Goal: Transaction & Acquisition: Book appointment/travel/reservation

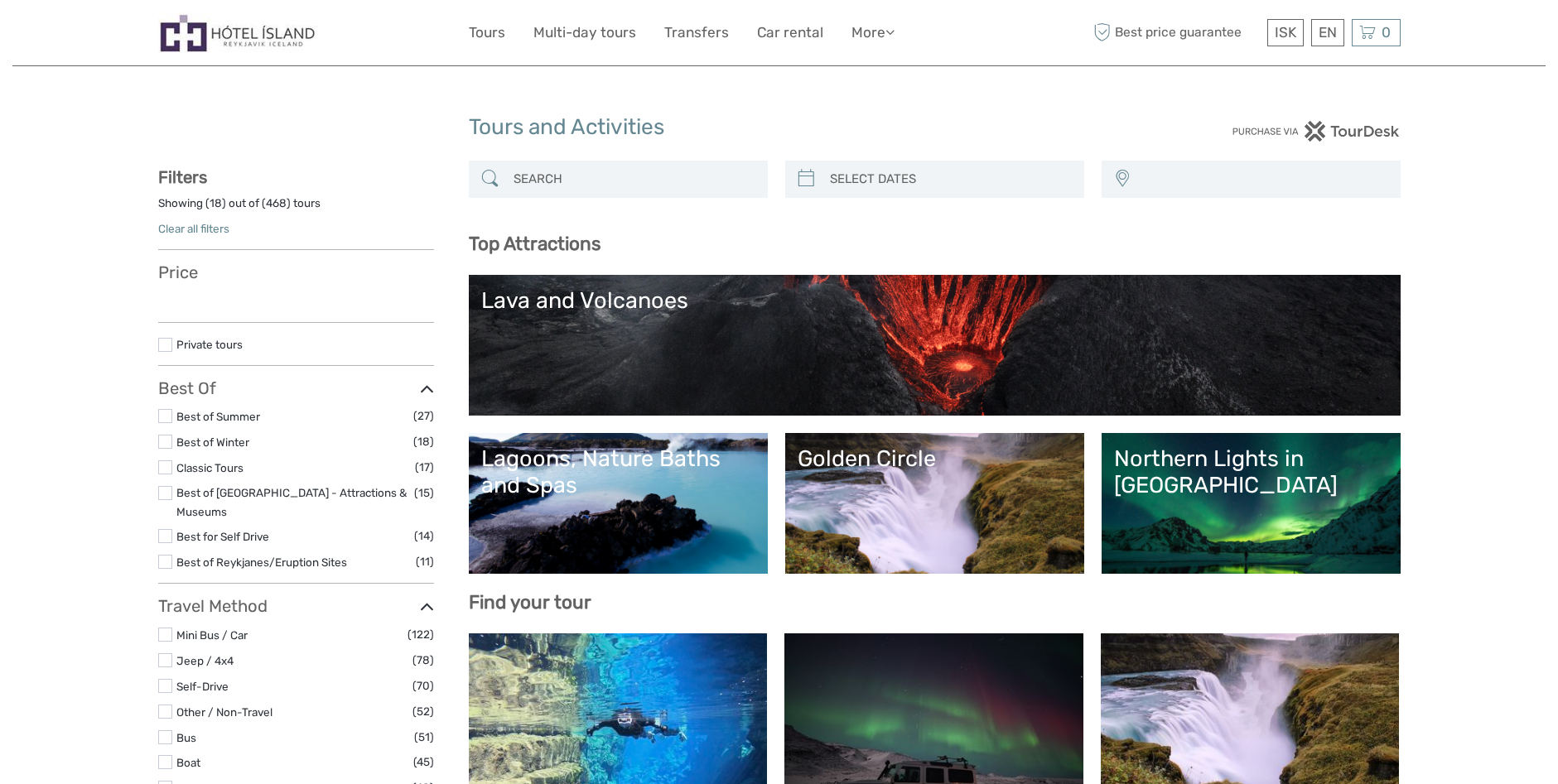
select select
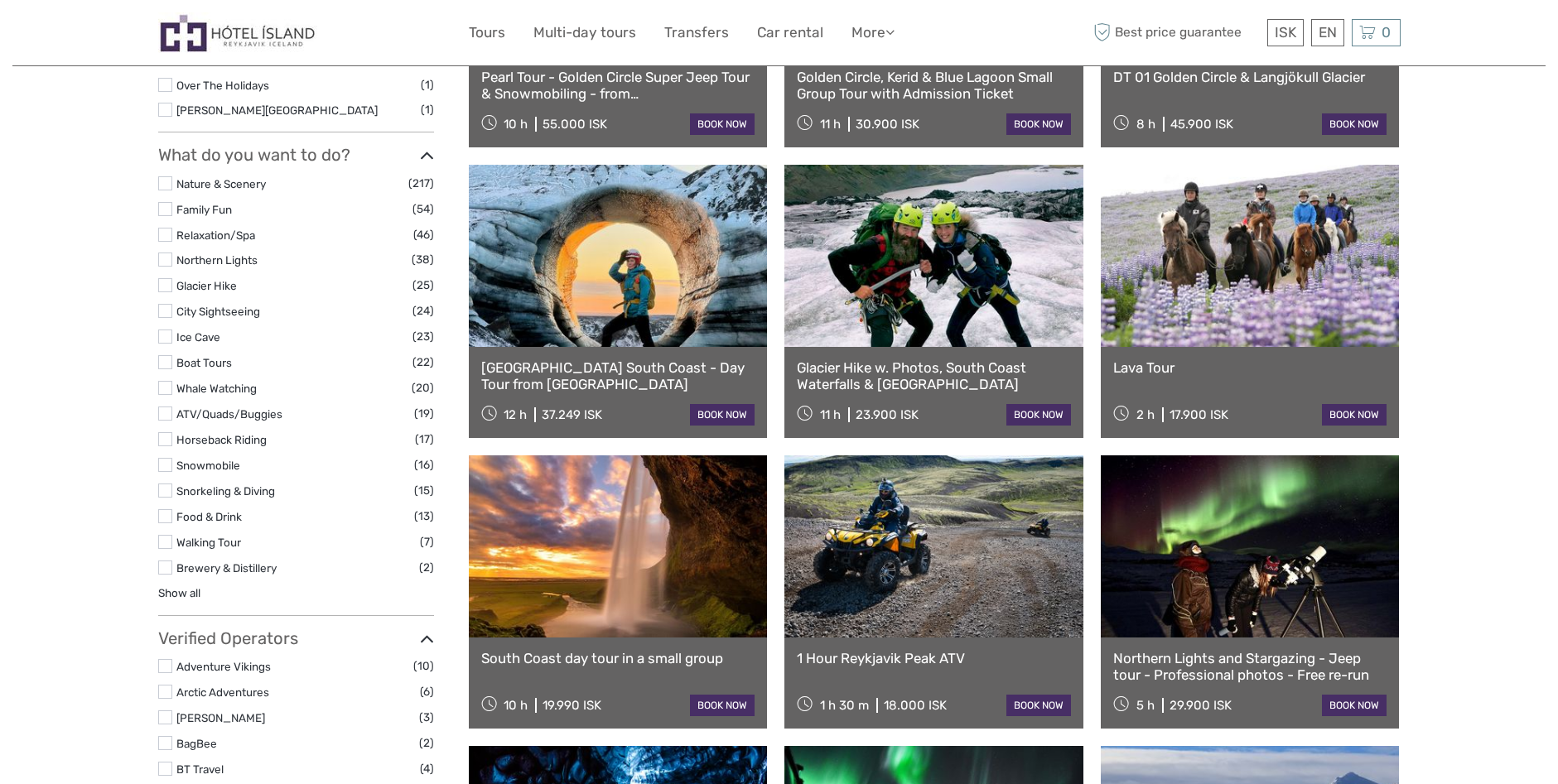
scroll to position [1491, 0]
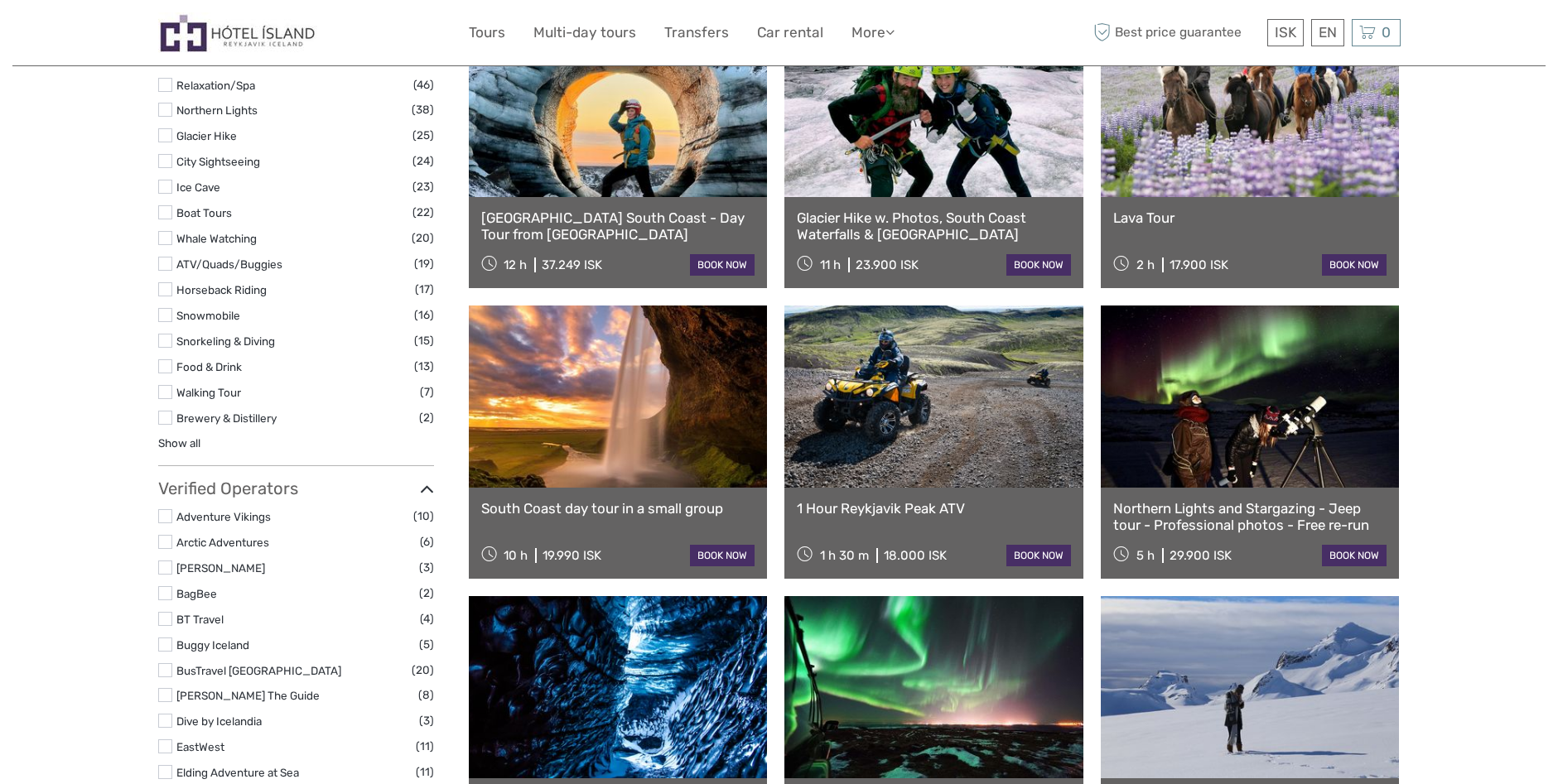
click at [590, 445] on link at bounding box center [618, 397] width 299 height 182
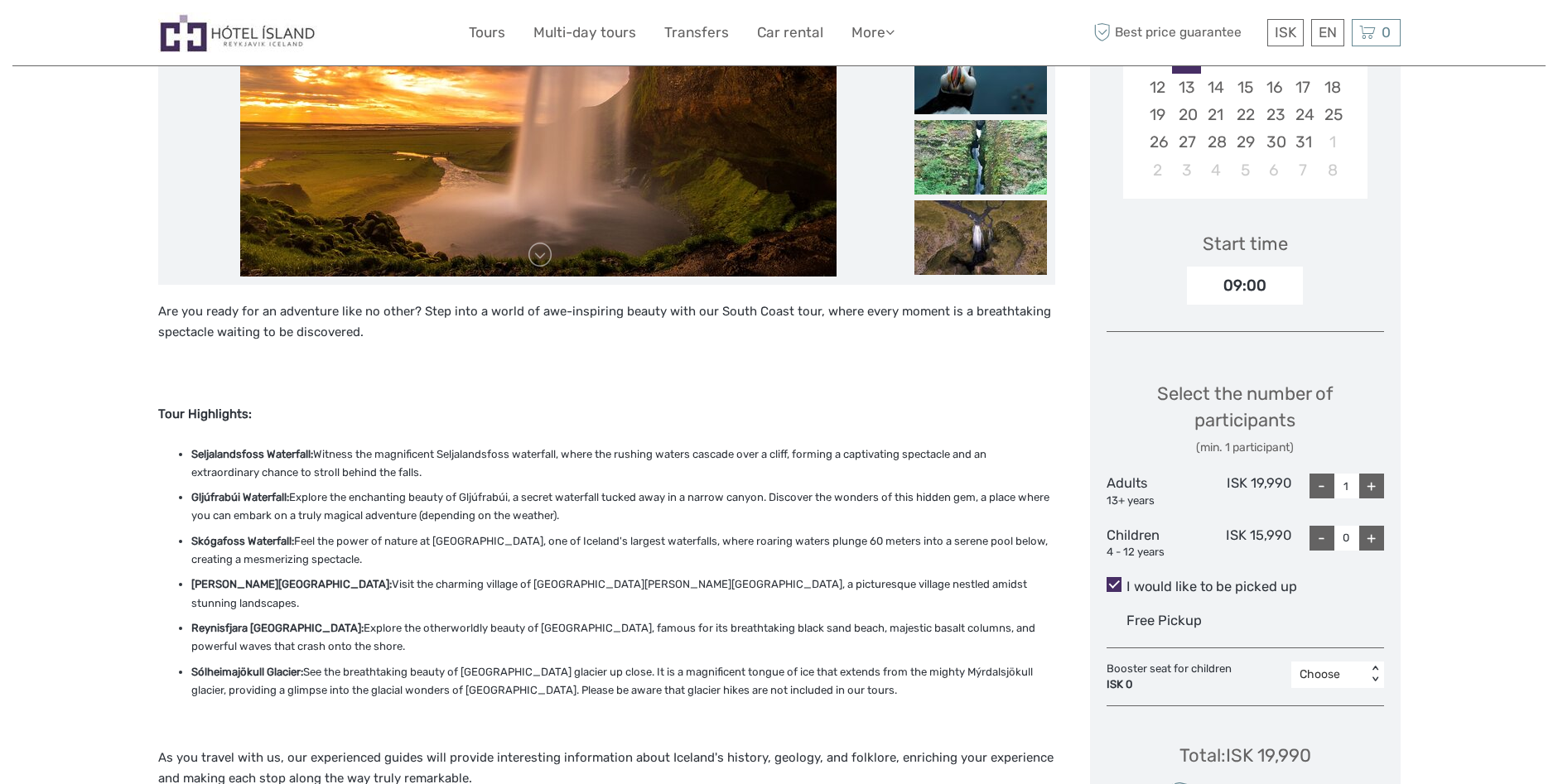
scroll to position [497, 0]
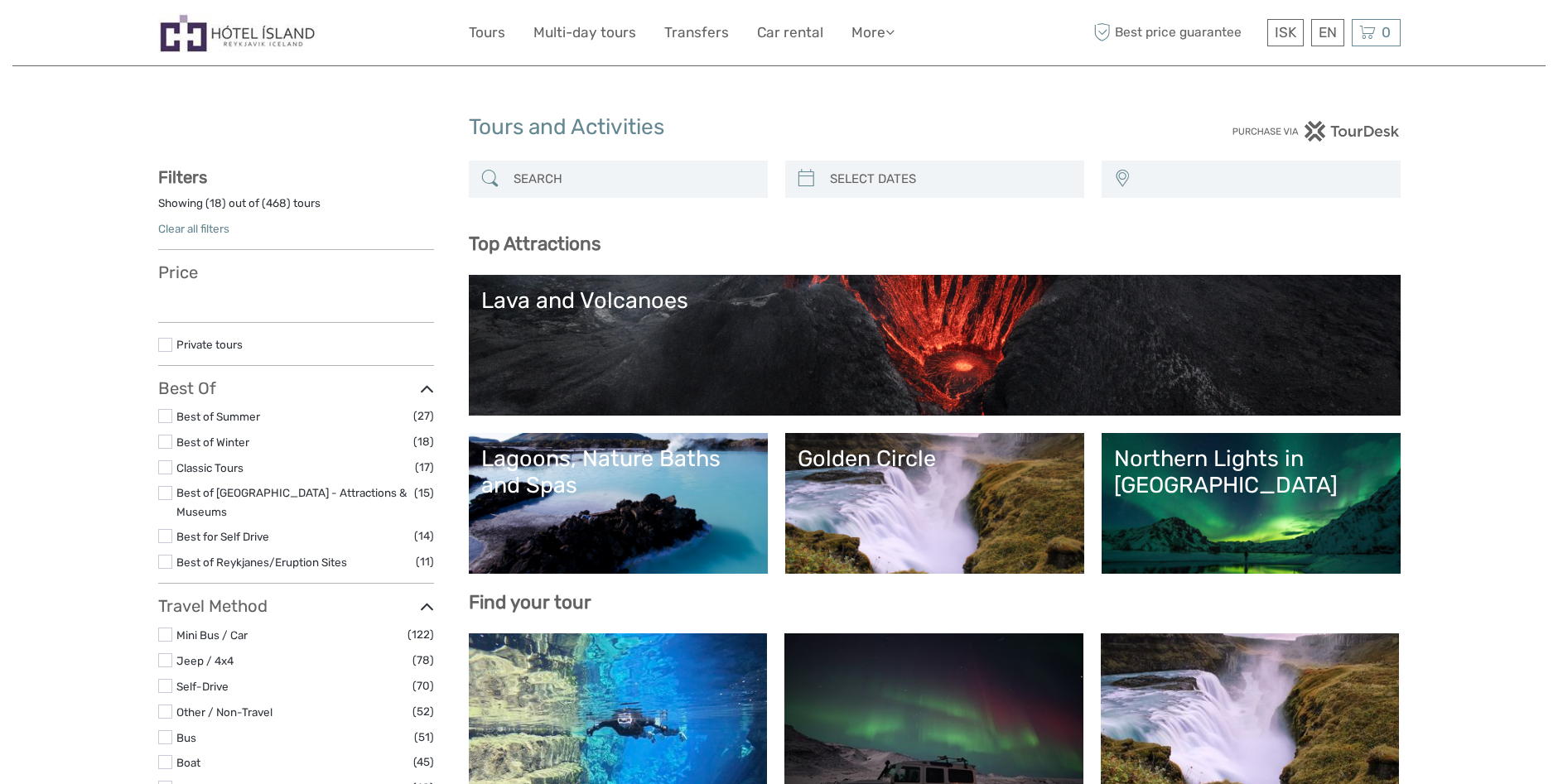
select select
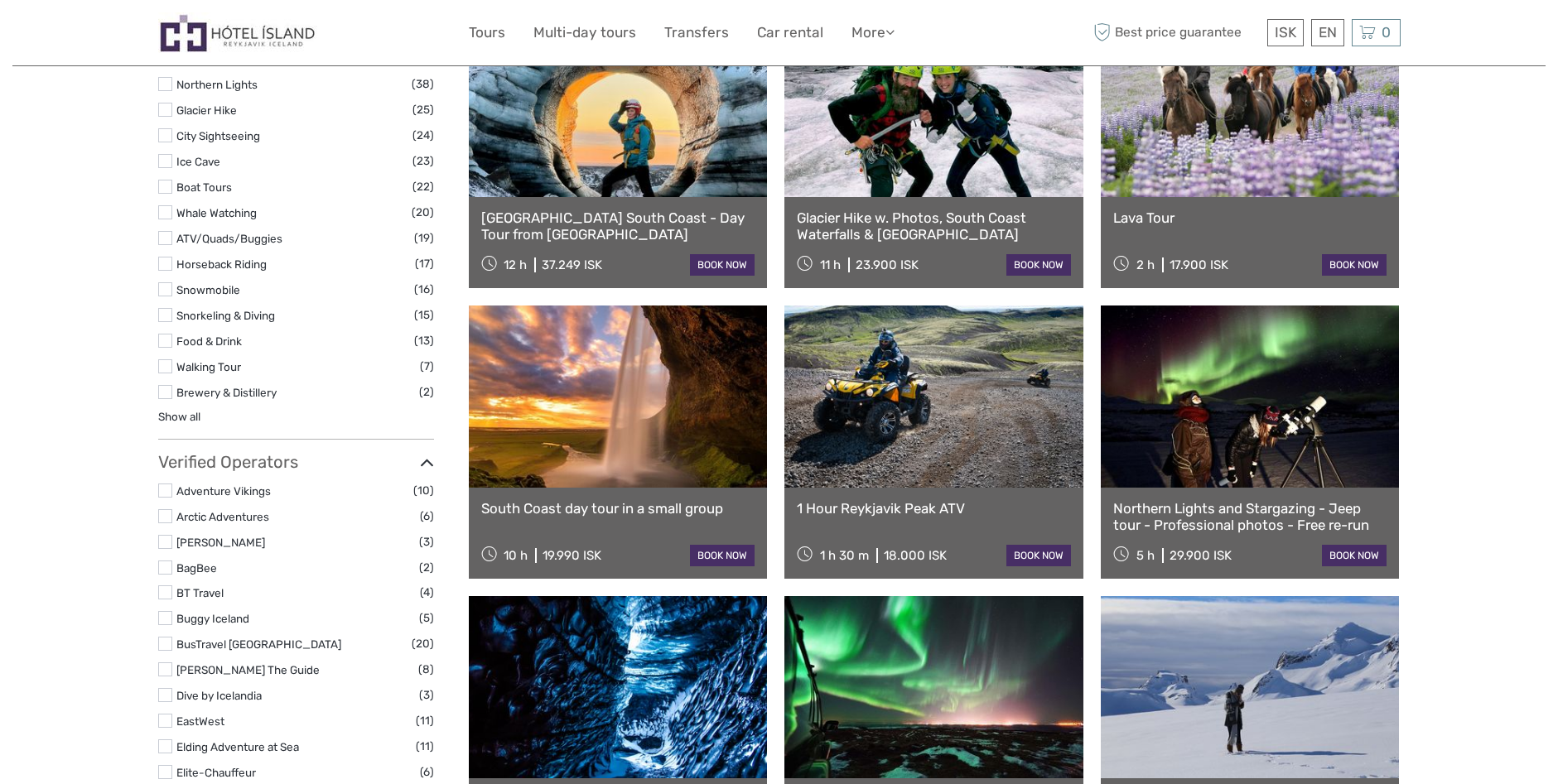
select select
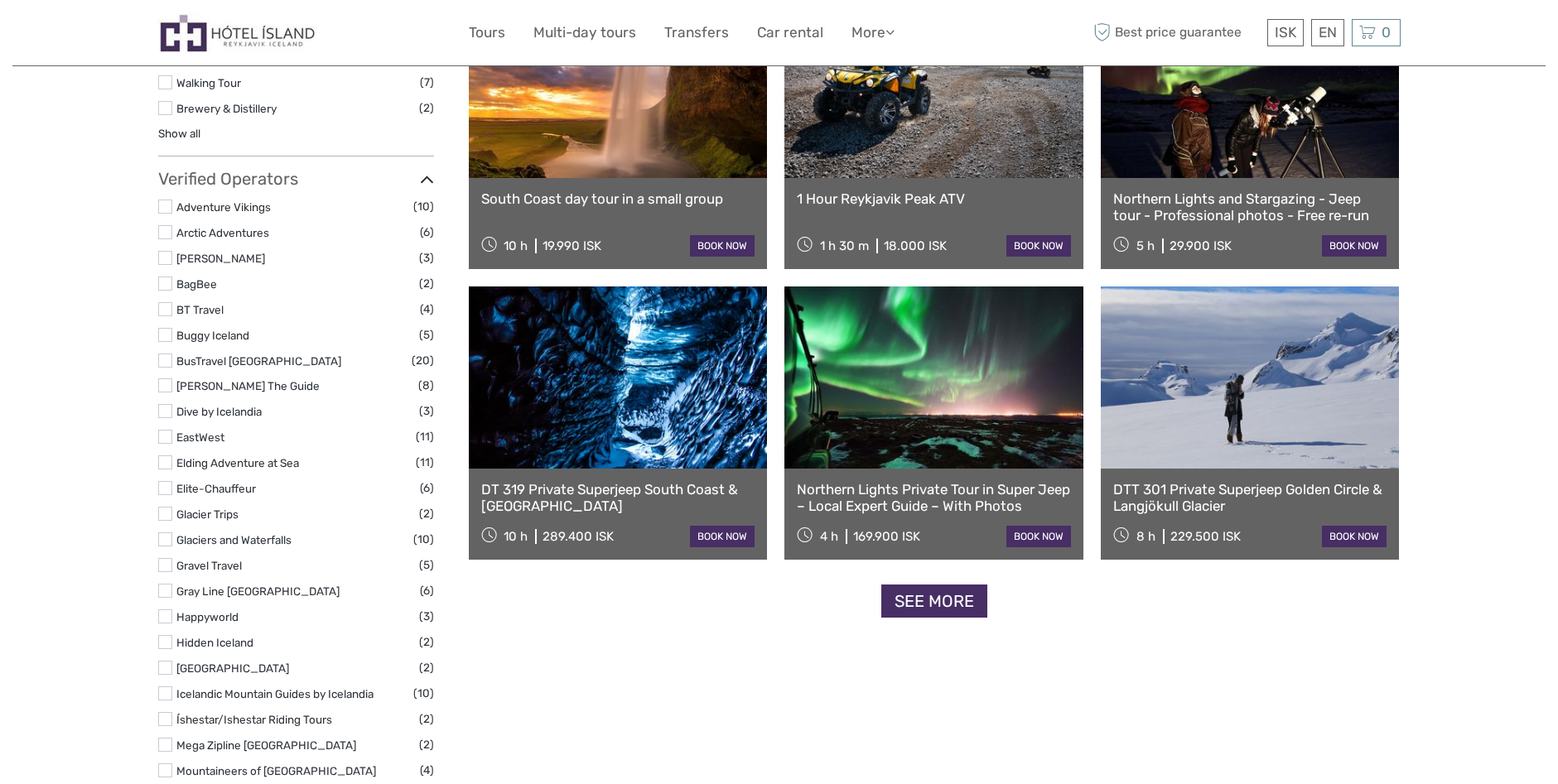
scroll to position [1822, 0]
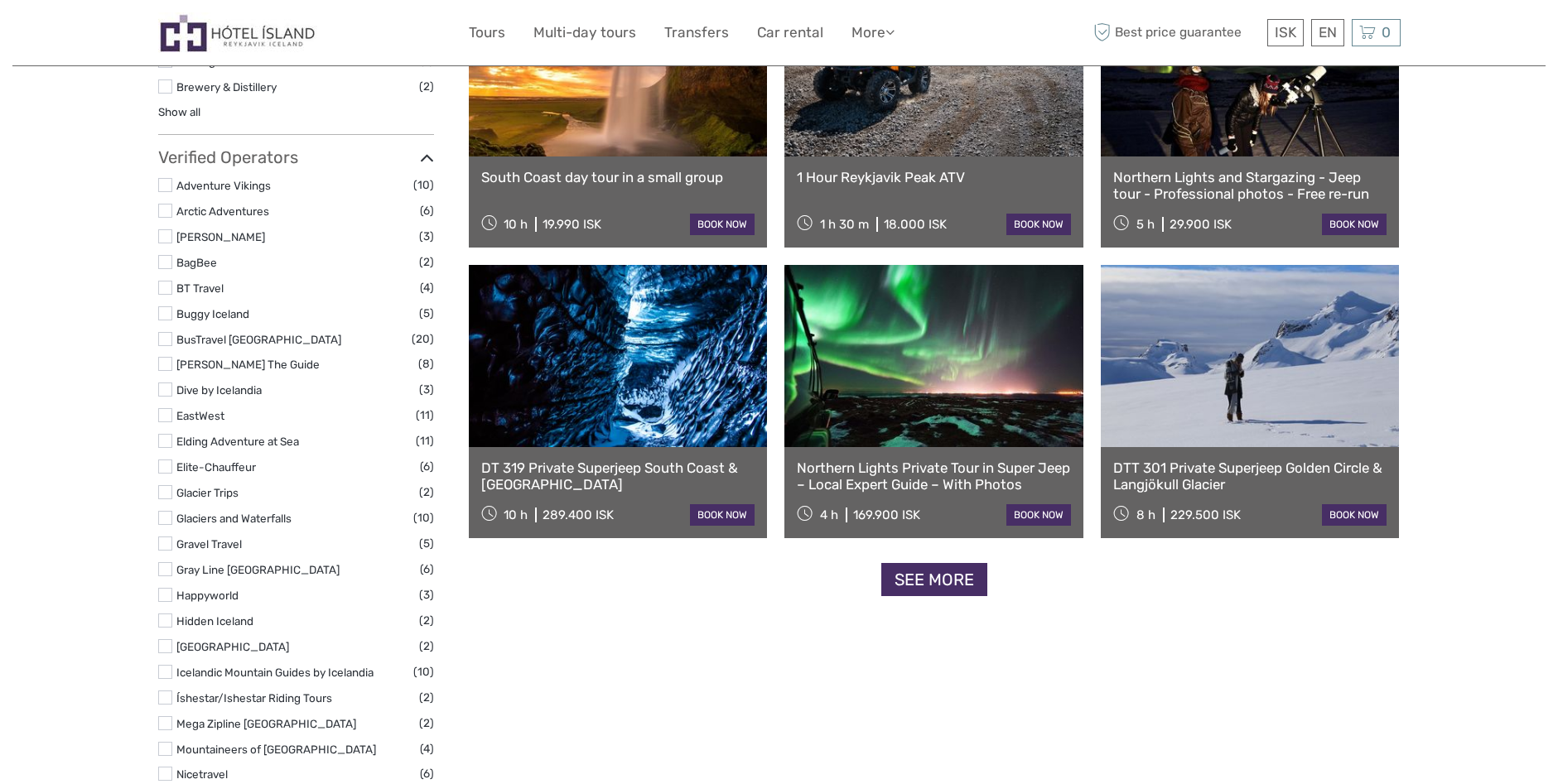
click at [924, 582] on link "See more" at bounding box center [935, 580] width 106 height 34
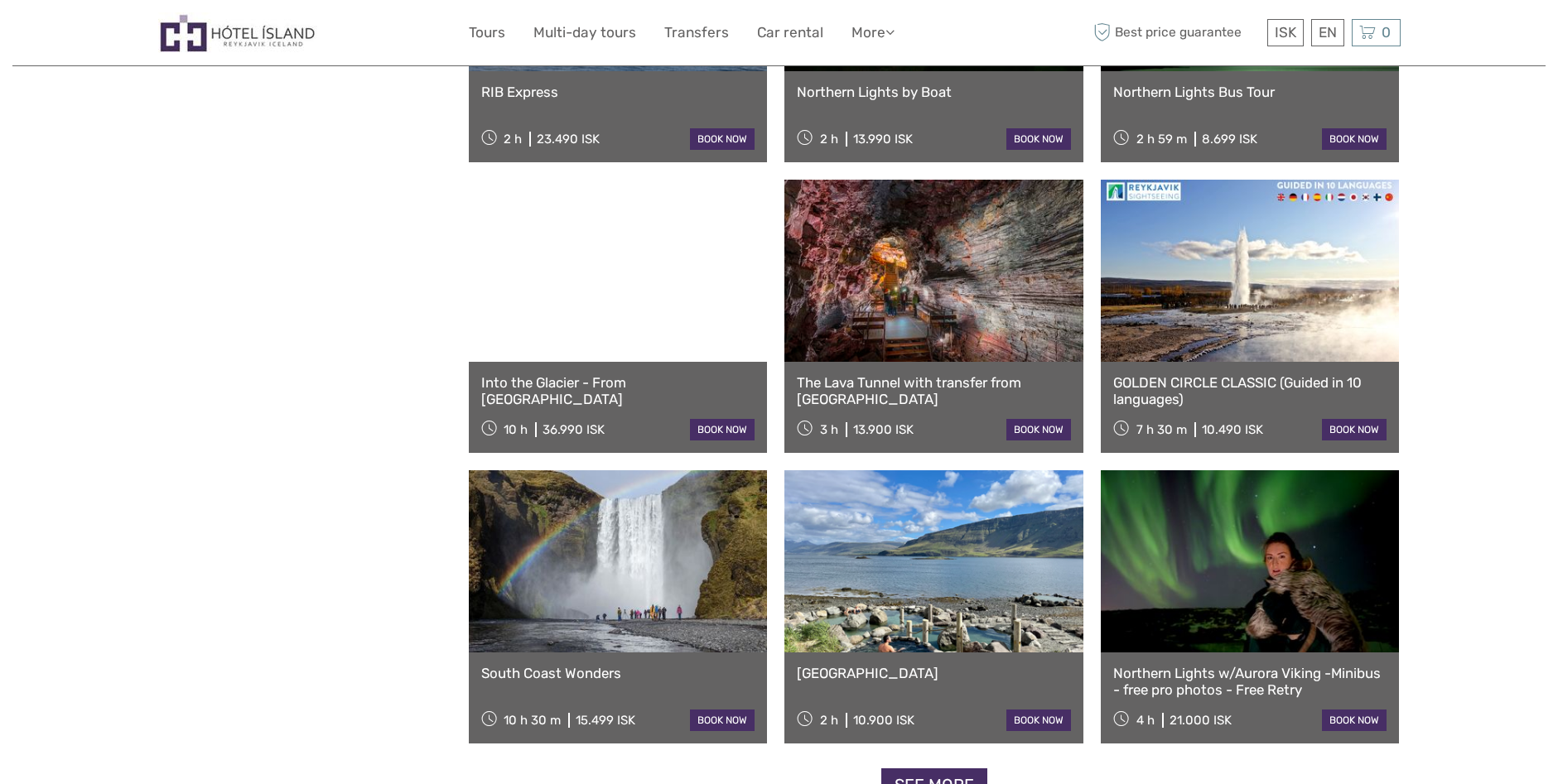
scroll to position [3147, 0]
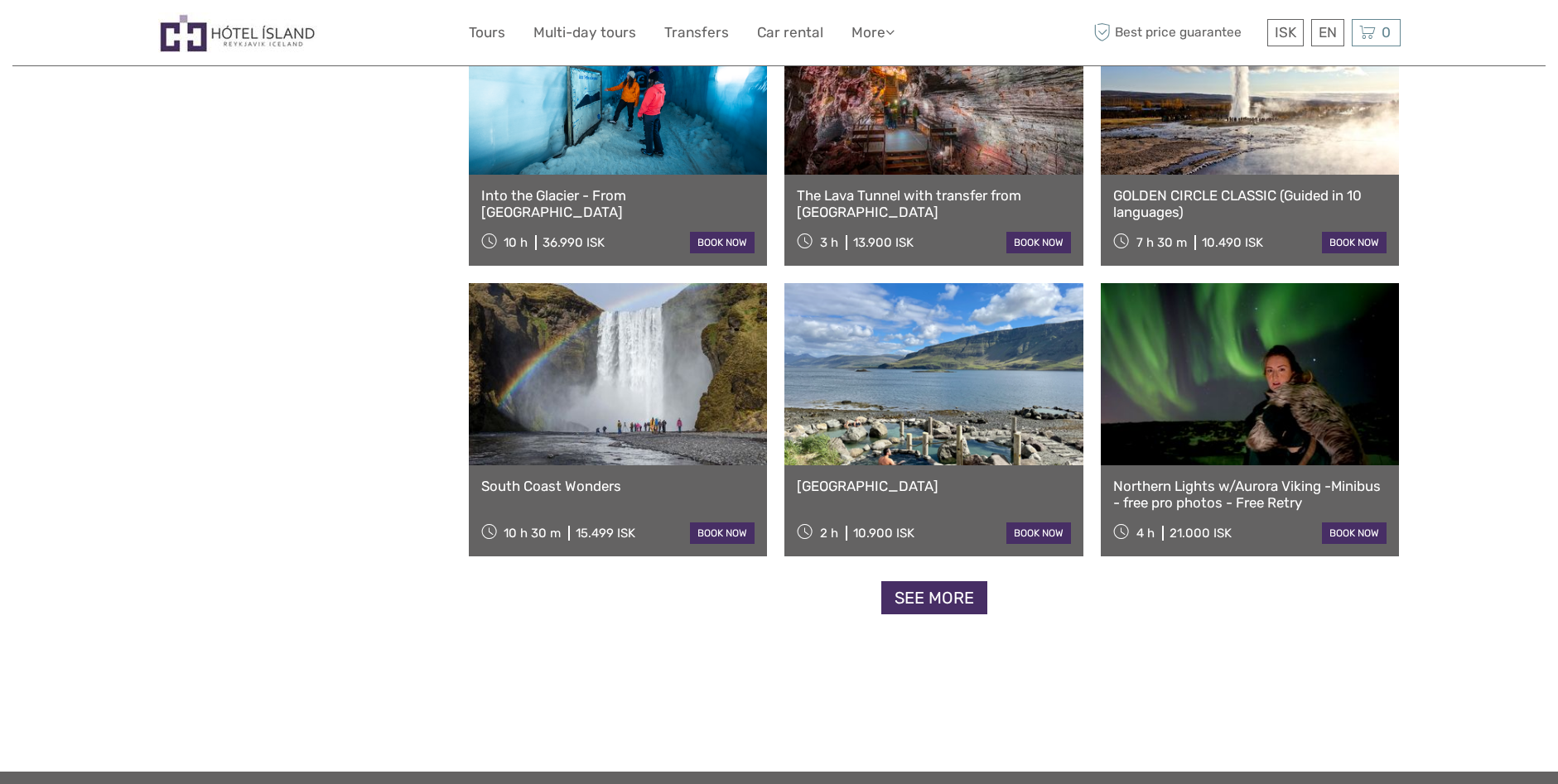
click at [640, 410] on link at bounding box center [618, 375] width 299 height 182
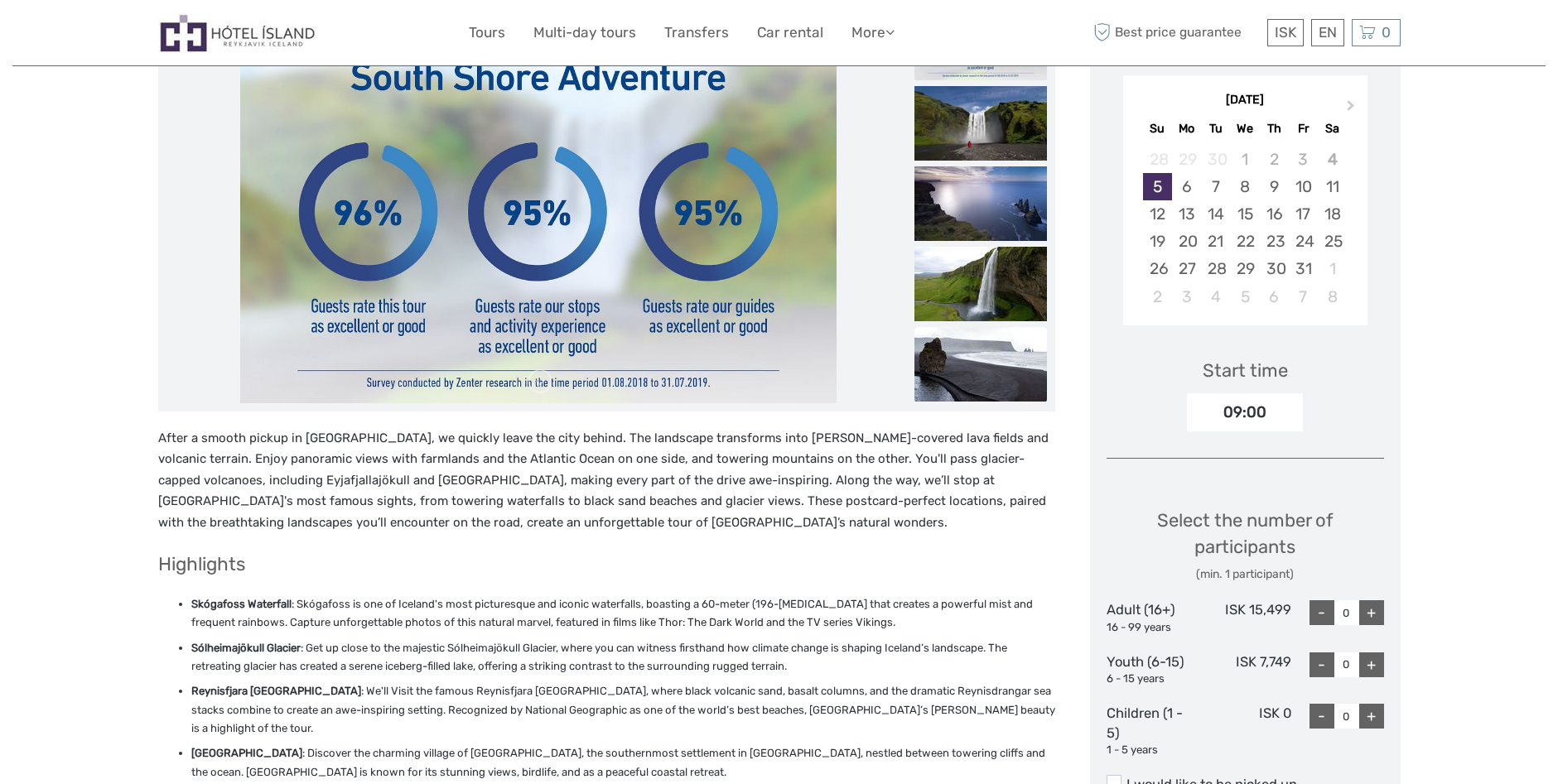
scroll to position [166, 0]
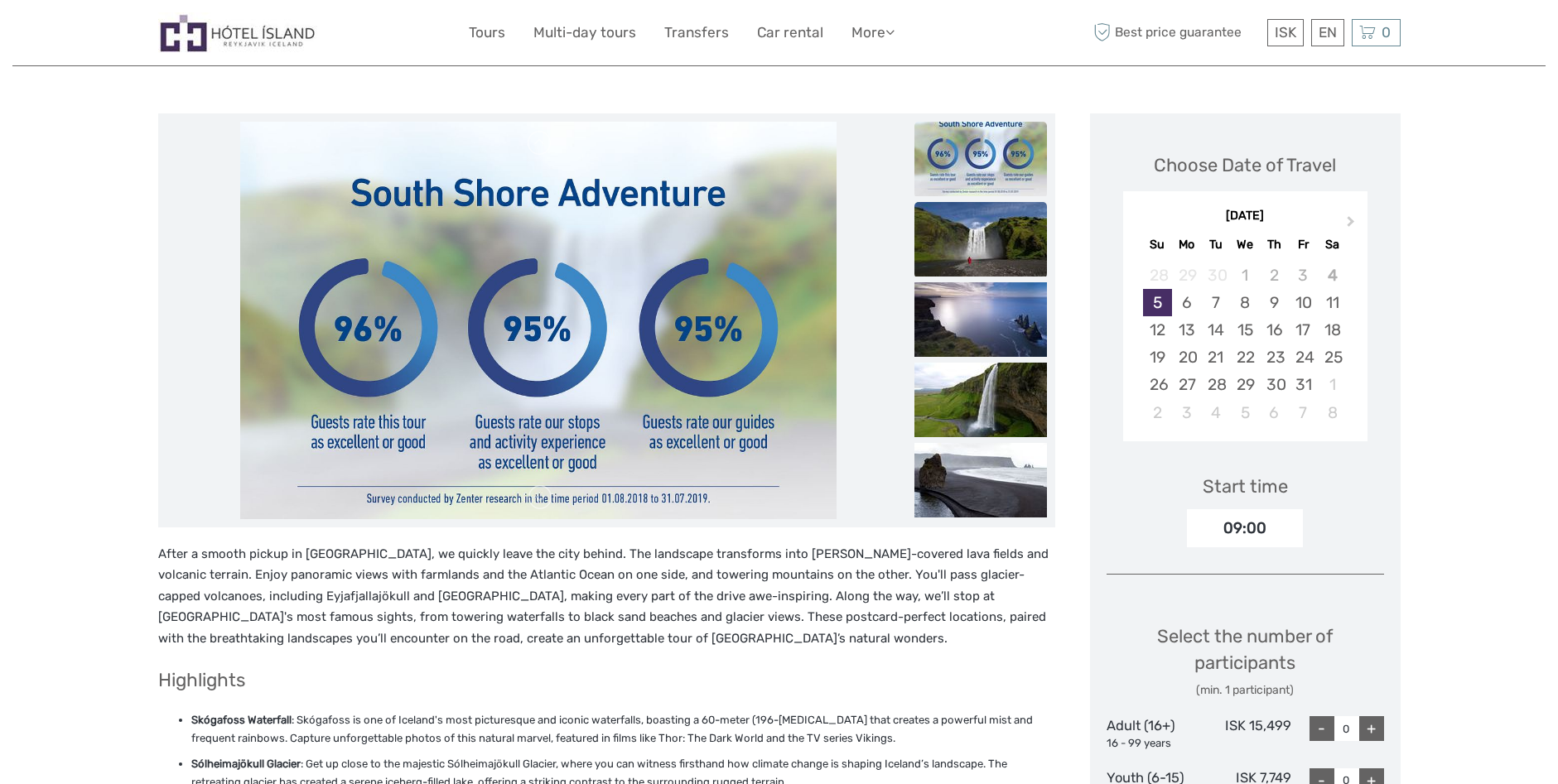
click at [982, 240] on img at bounding box center [980, 239] width 132 height 74
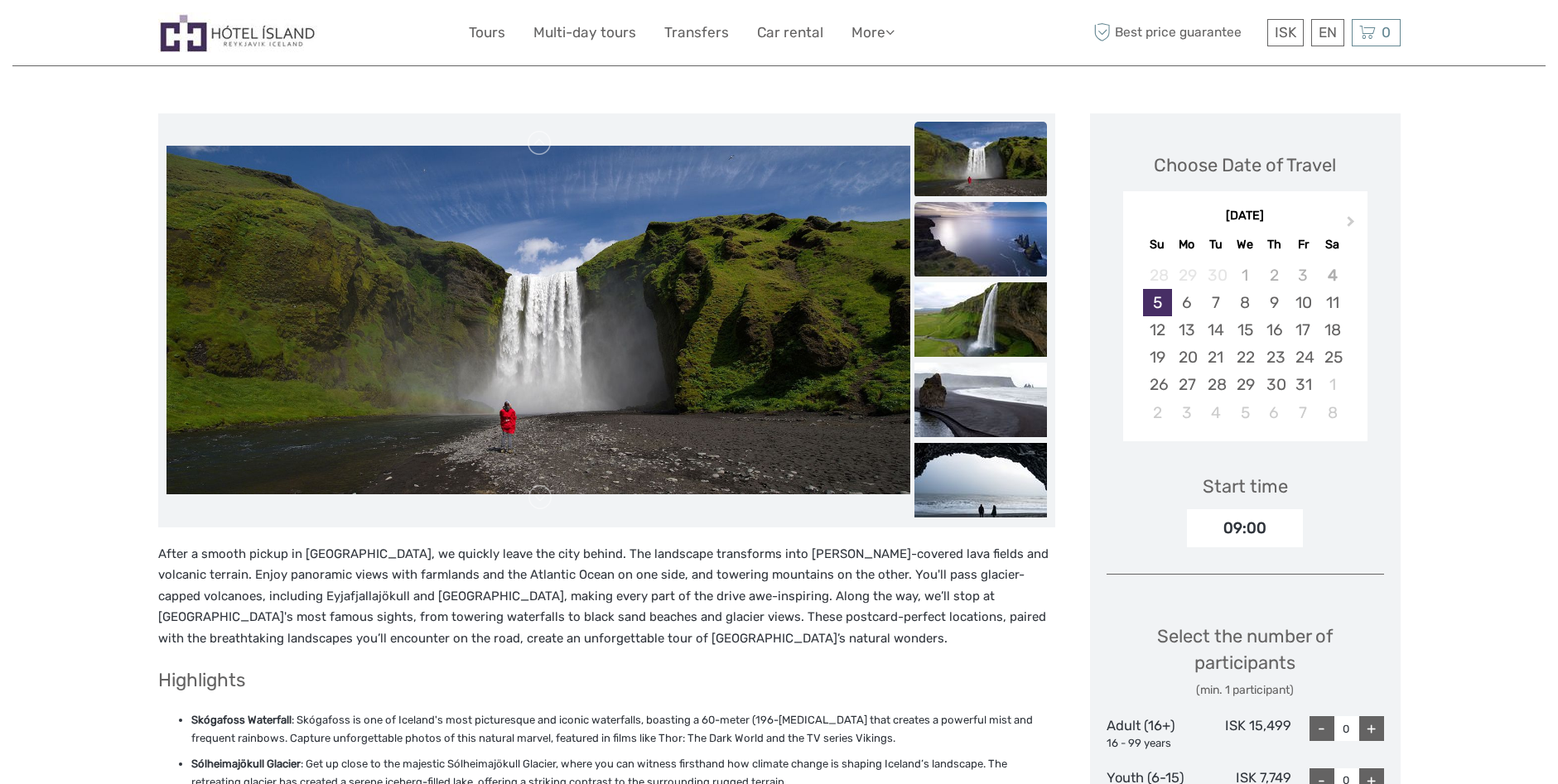
click at [957, 245] on img at bounding box center [980, 239] width 132 height 74
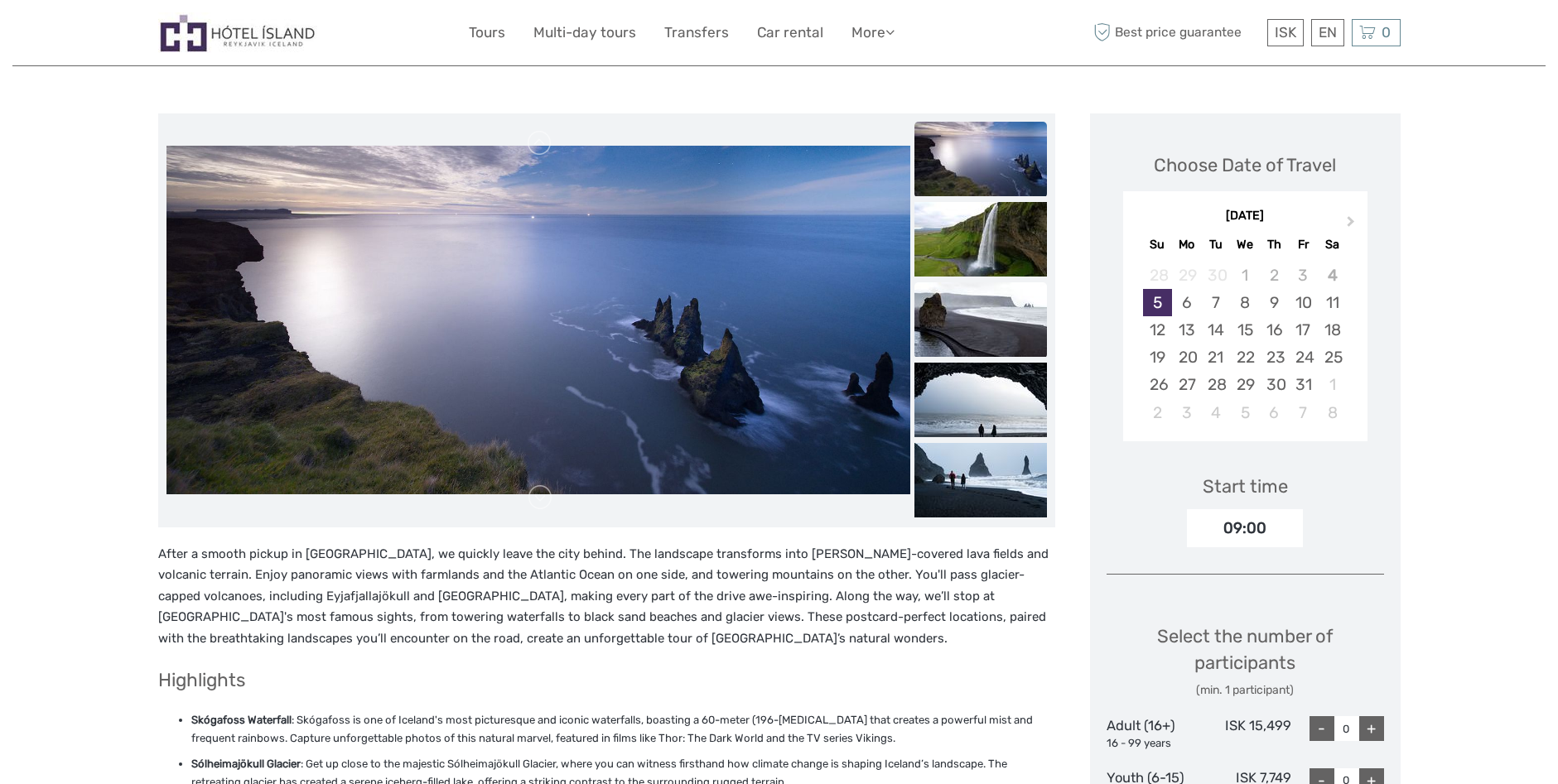
click at [970, 315] on img at bounding box center [980, 320] width 132 height 74
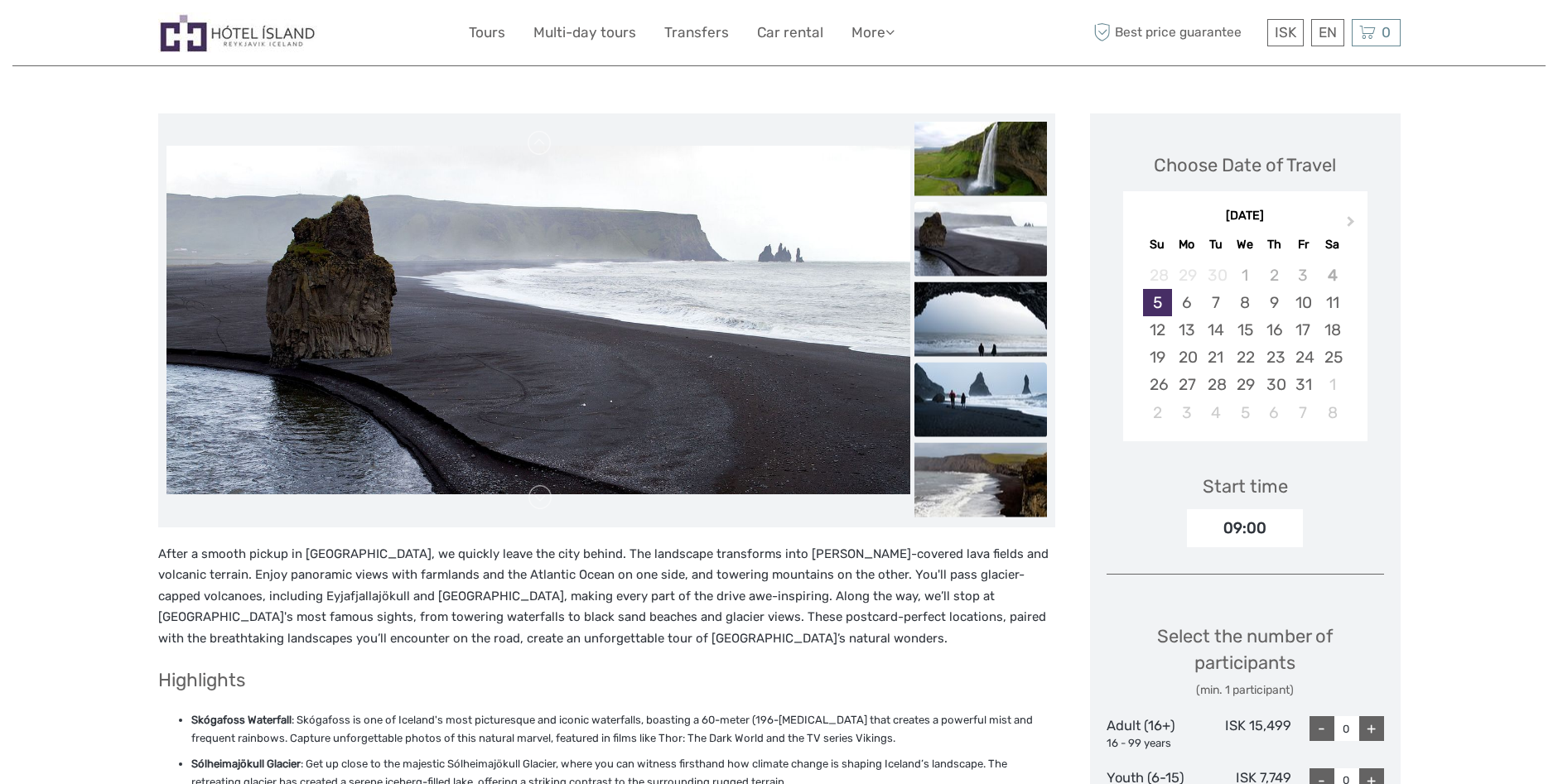
click at [963, 392] on img at bounding box center [980, 399] width 132 height 74
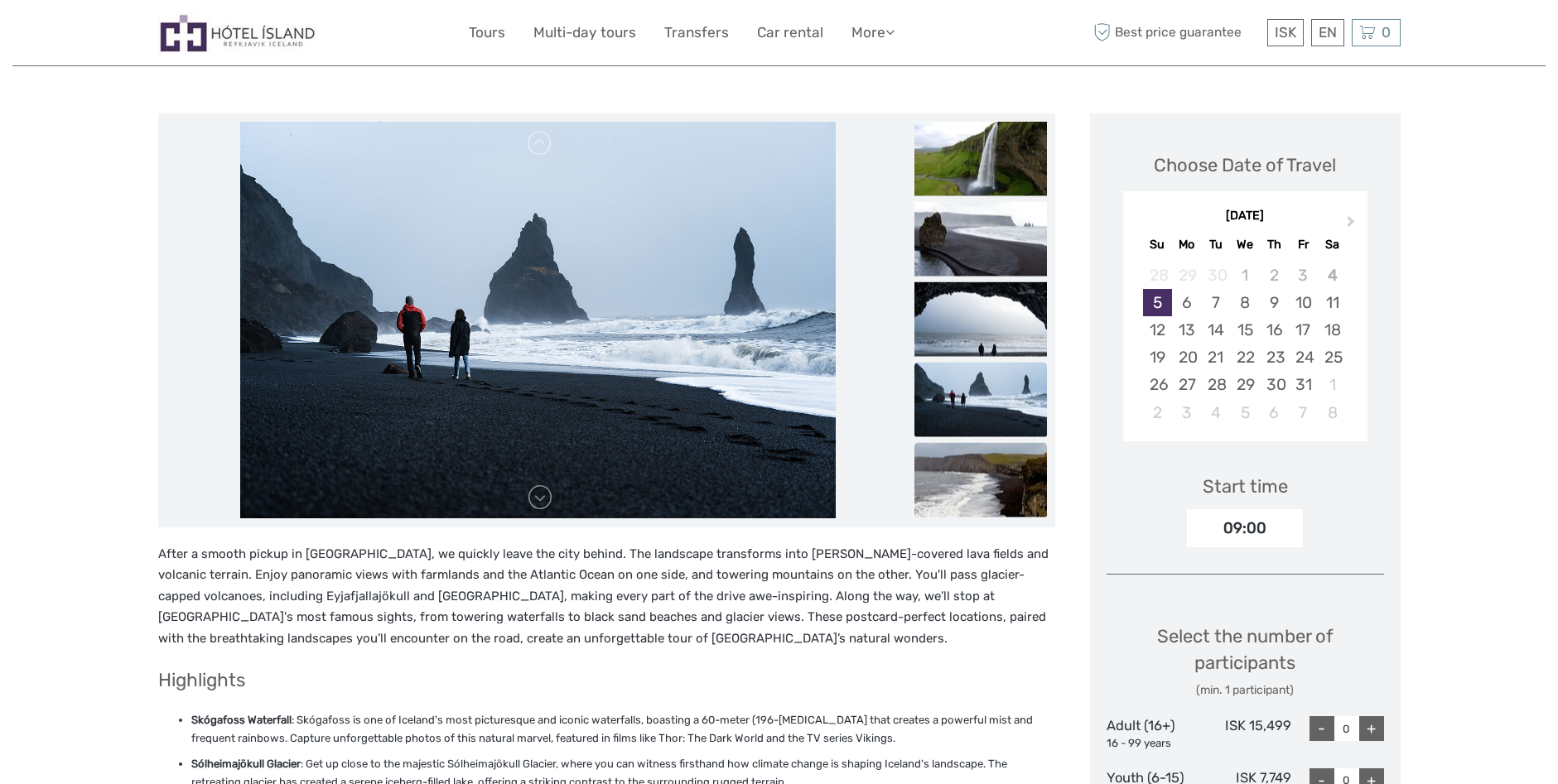
click at [985, 481] on img at bounding box center [980, 480] width 132 height 74
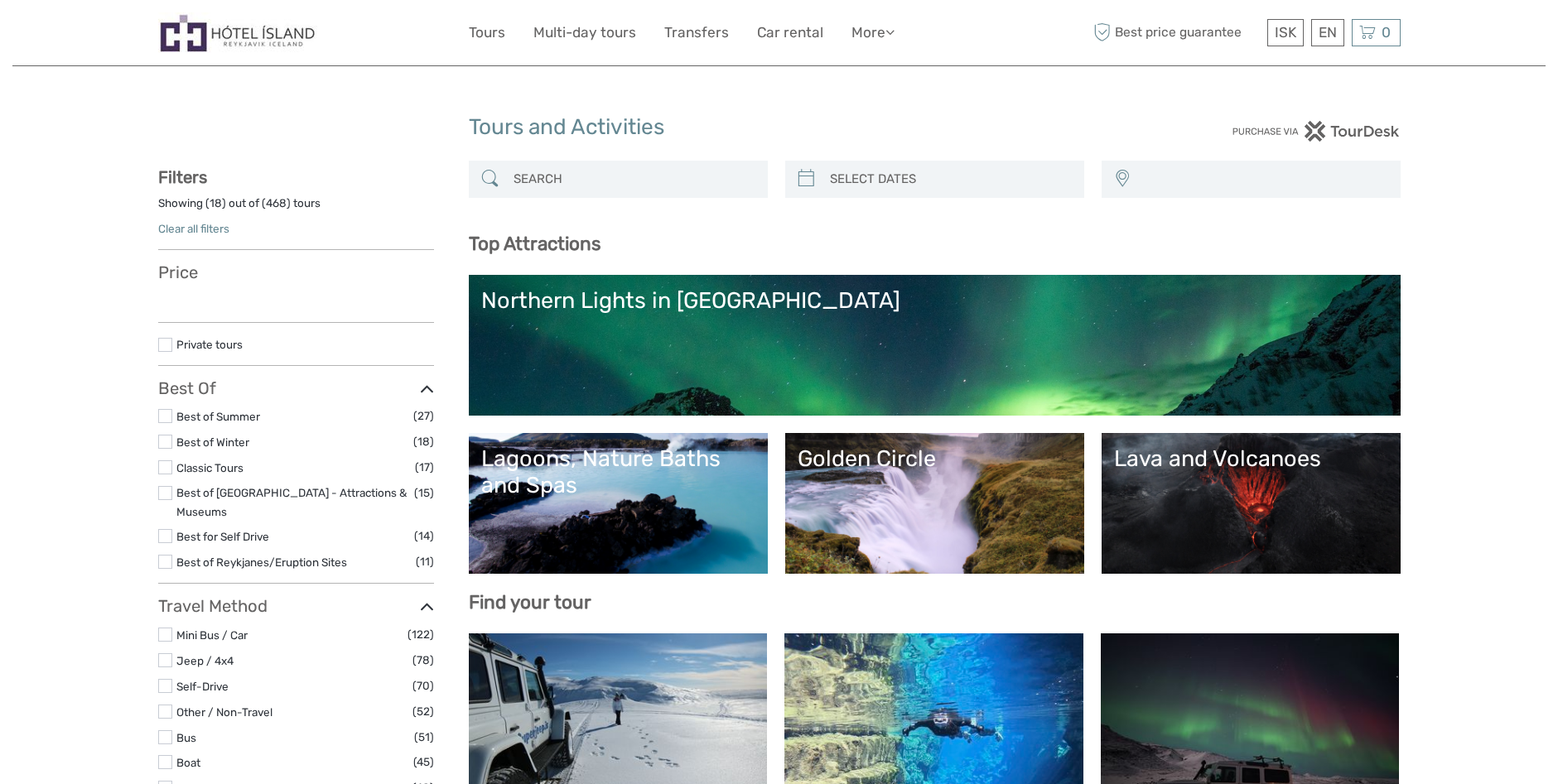
select select
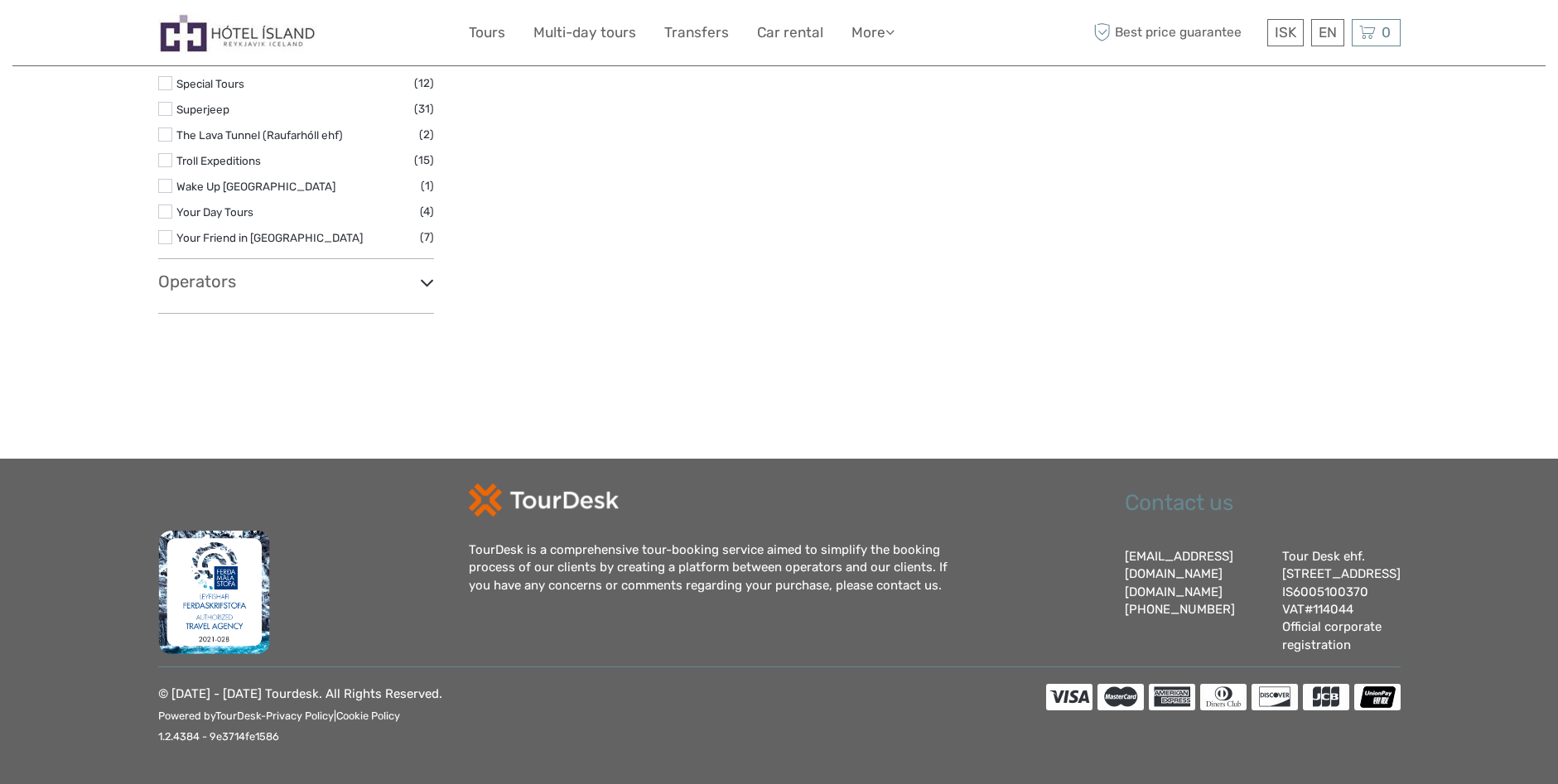
select select
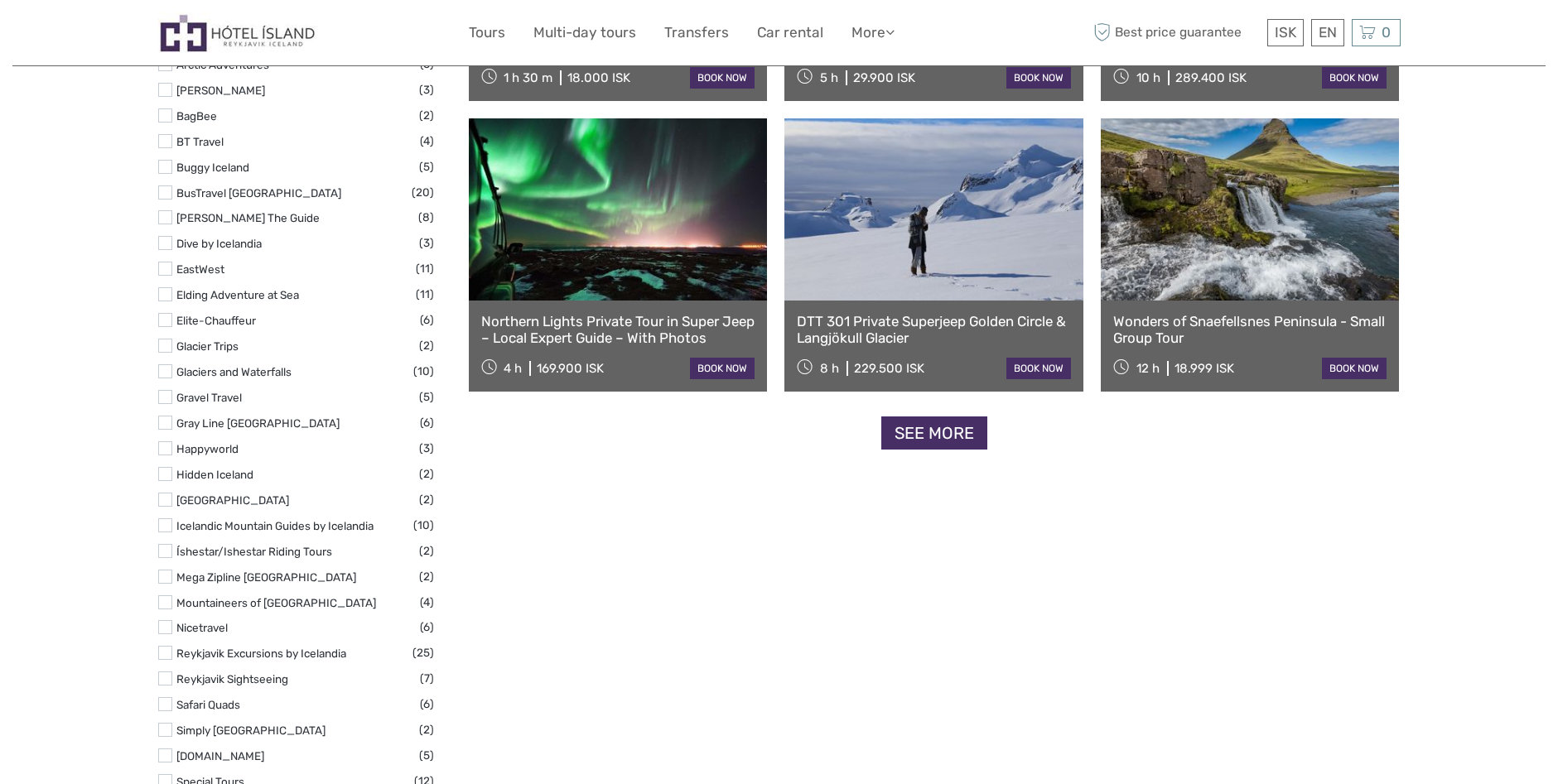
scroll to position [1921, 0]
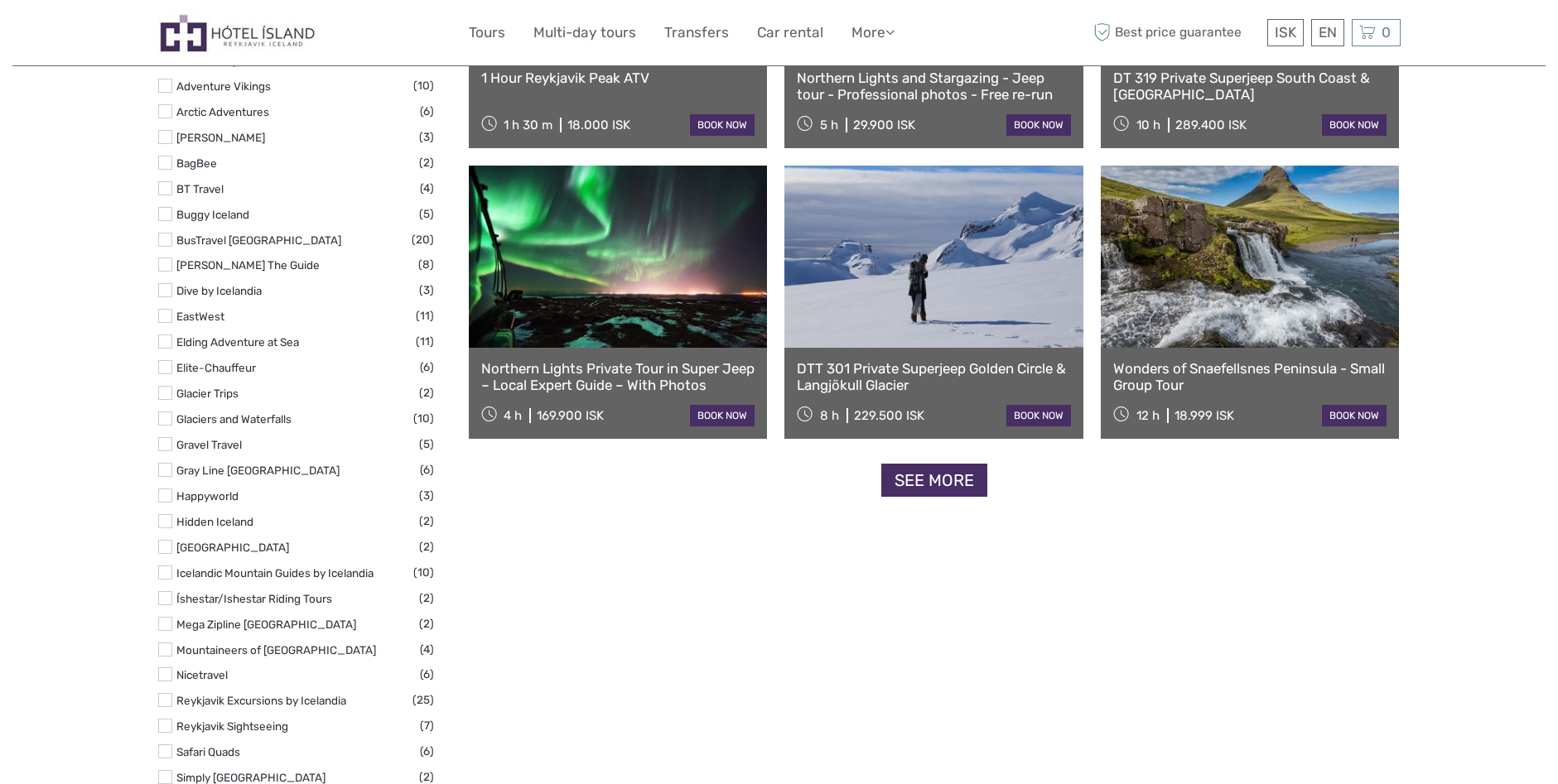
click at [951, 483] on link "See more" at bounding box center [935, 481] width 106 height 34
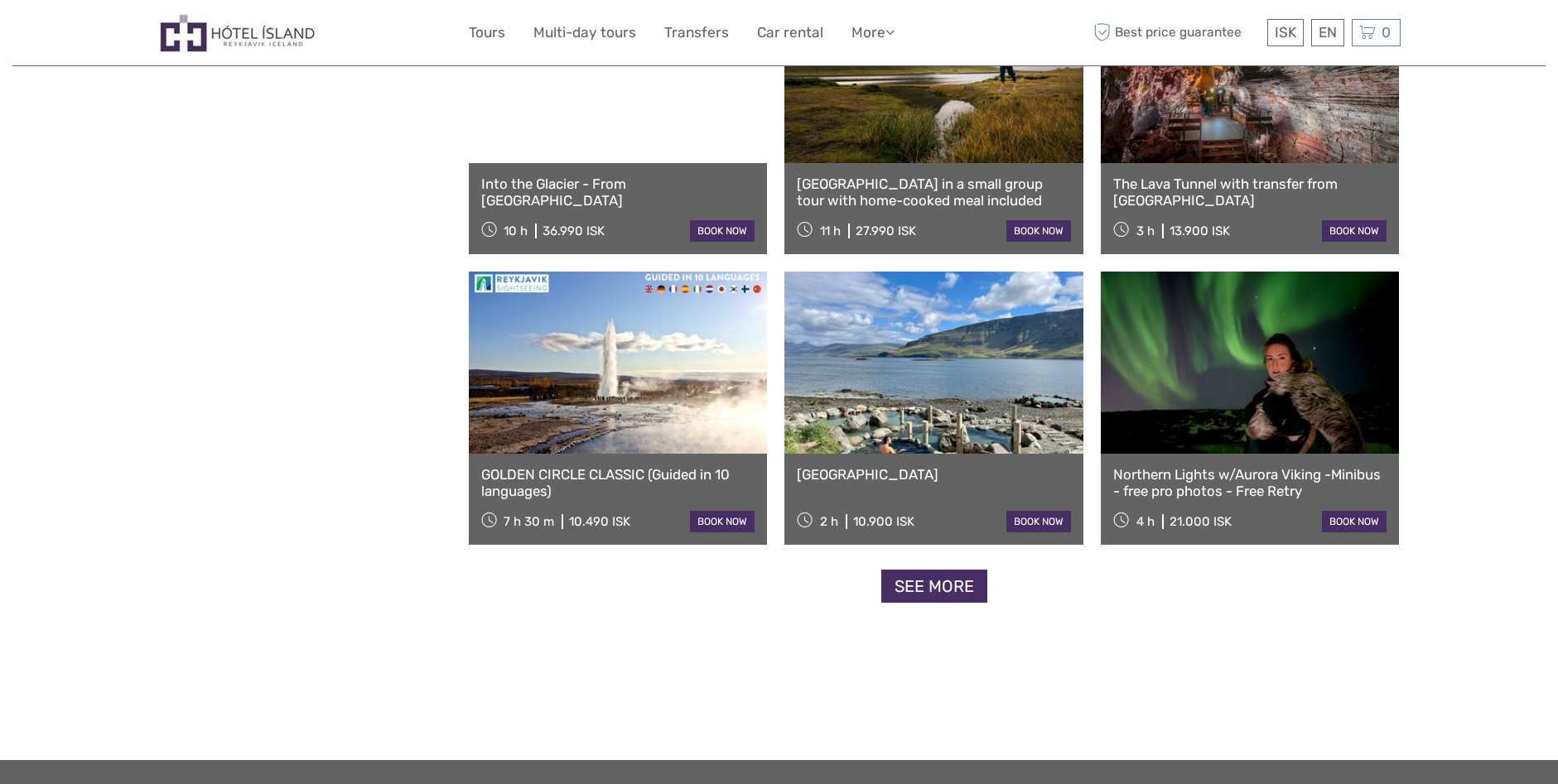
scroll to position [3164, 0]
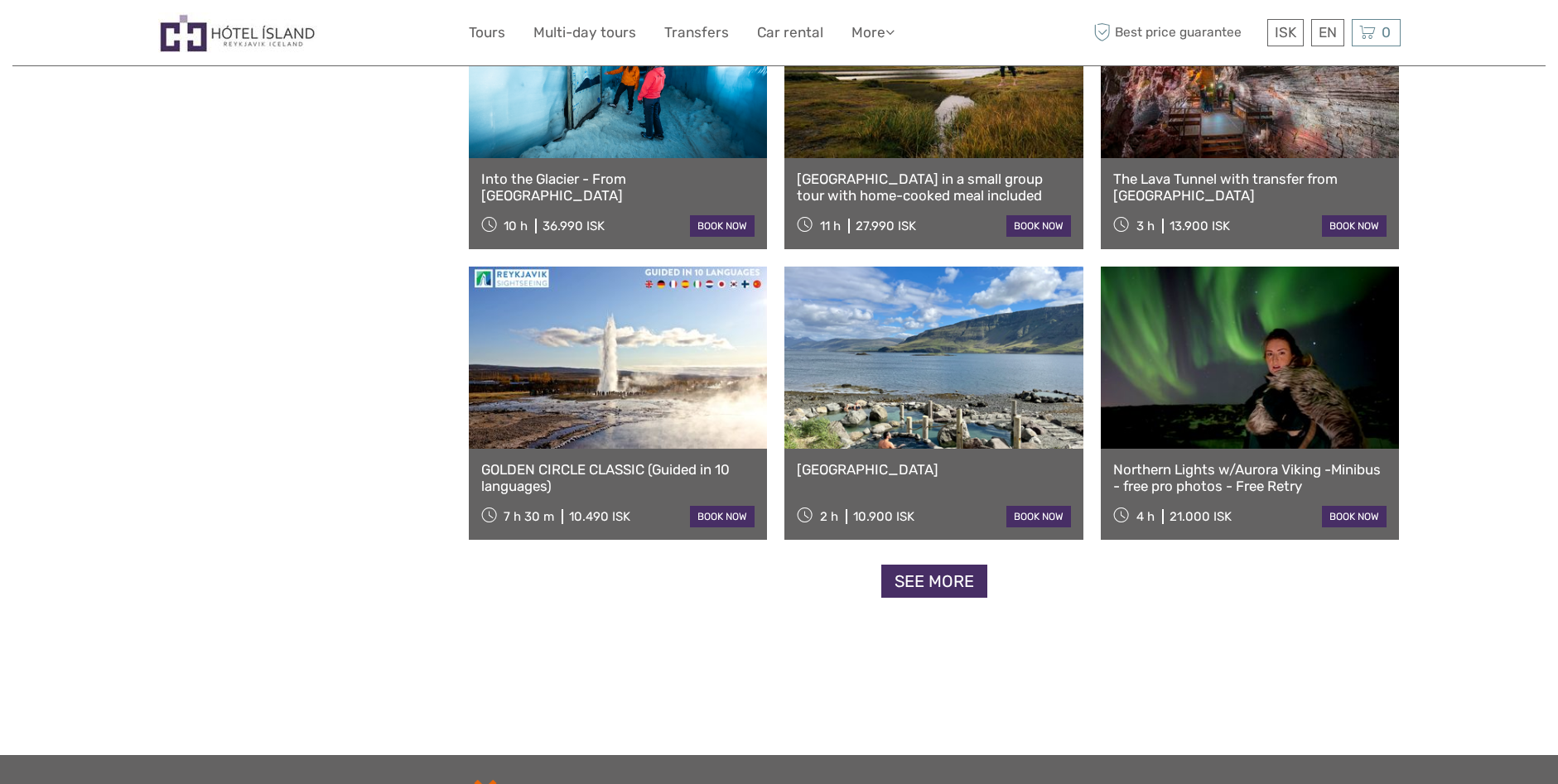
click at [934, 585] on link "See more" at bounding box center [935, 581] width 106 height 34
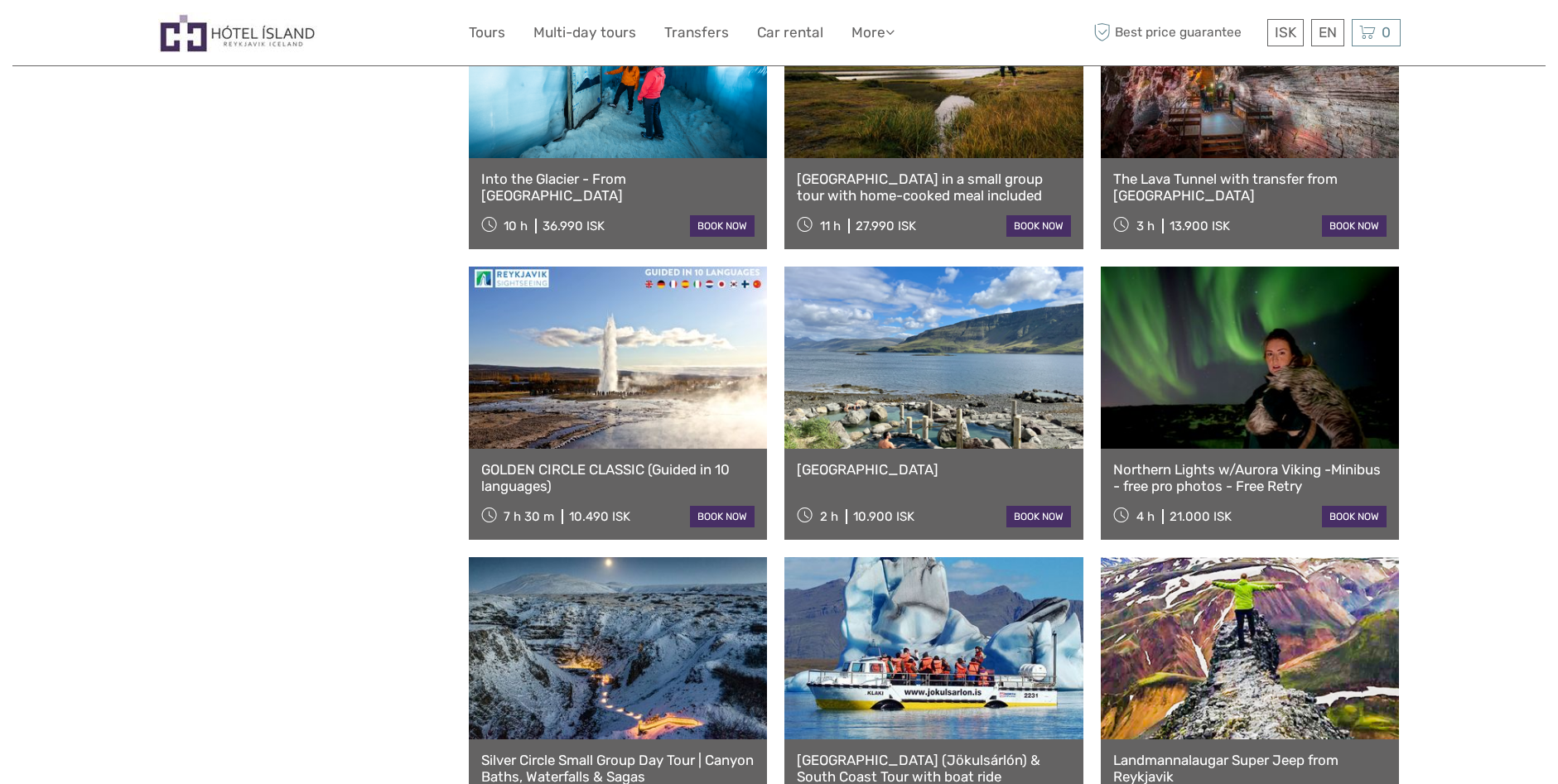
click at [928, 586] on link at bounding box center [933, 648] width 299 height 182
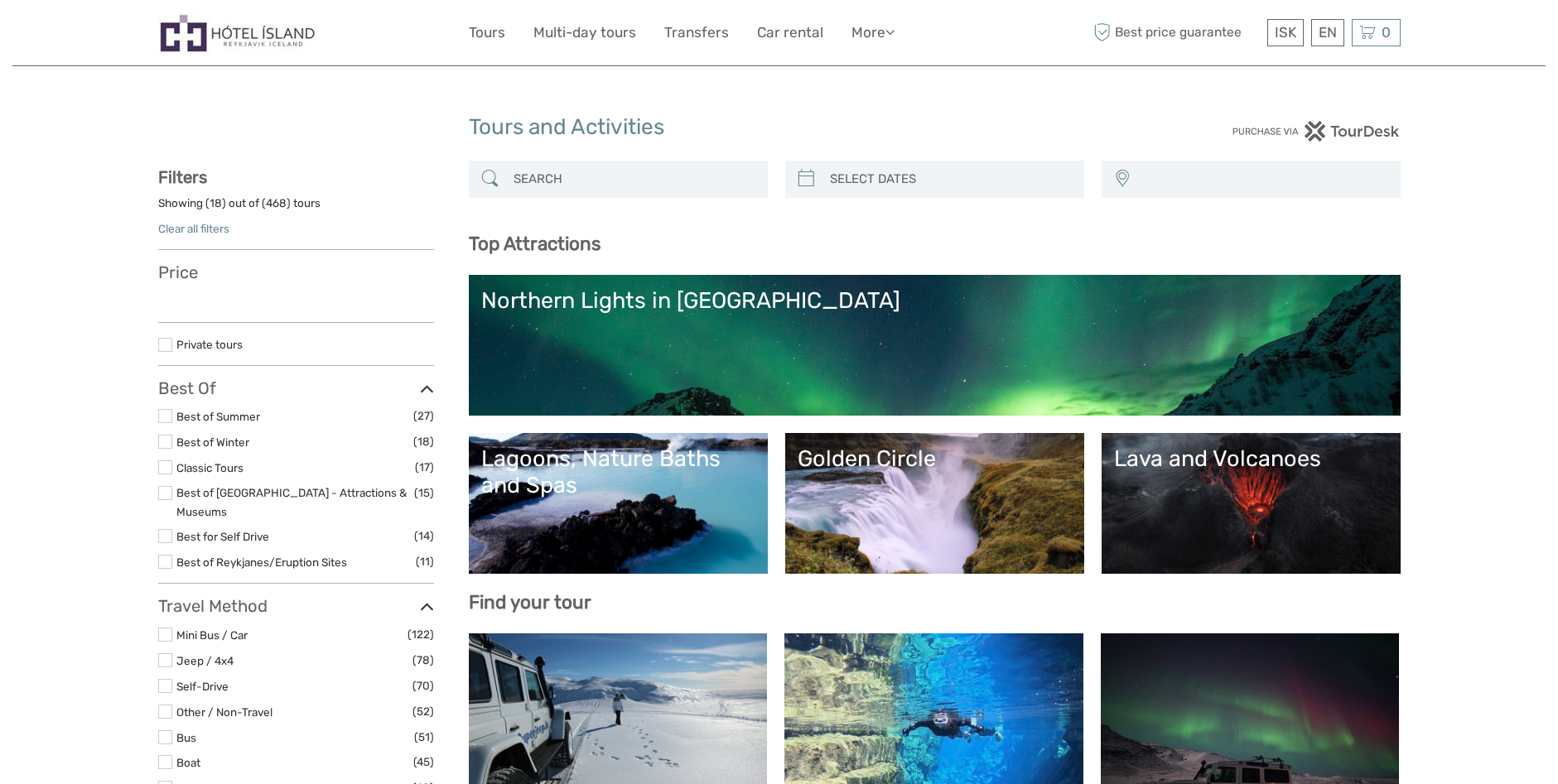
select select
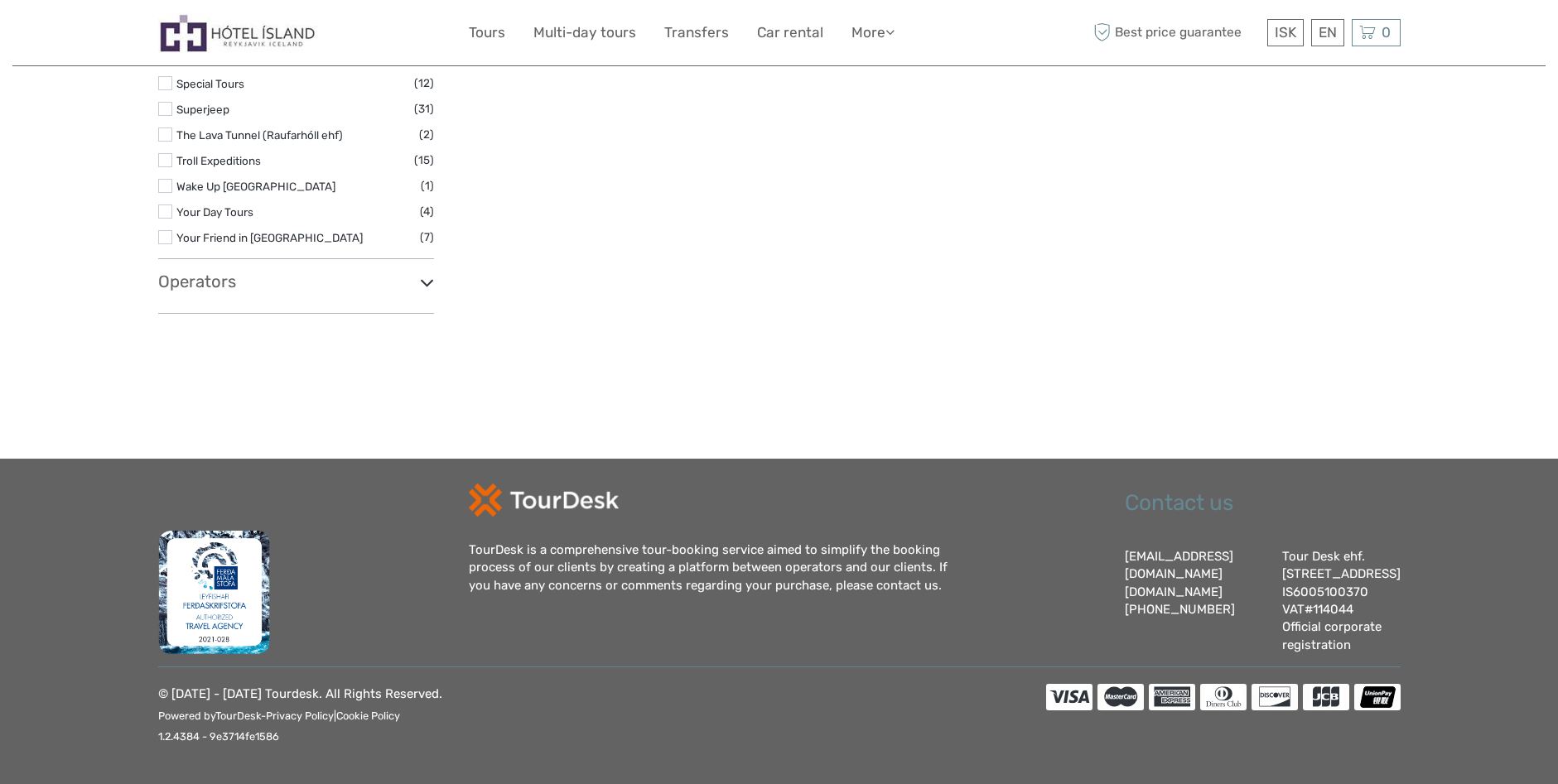
select select
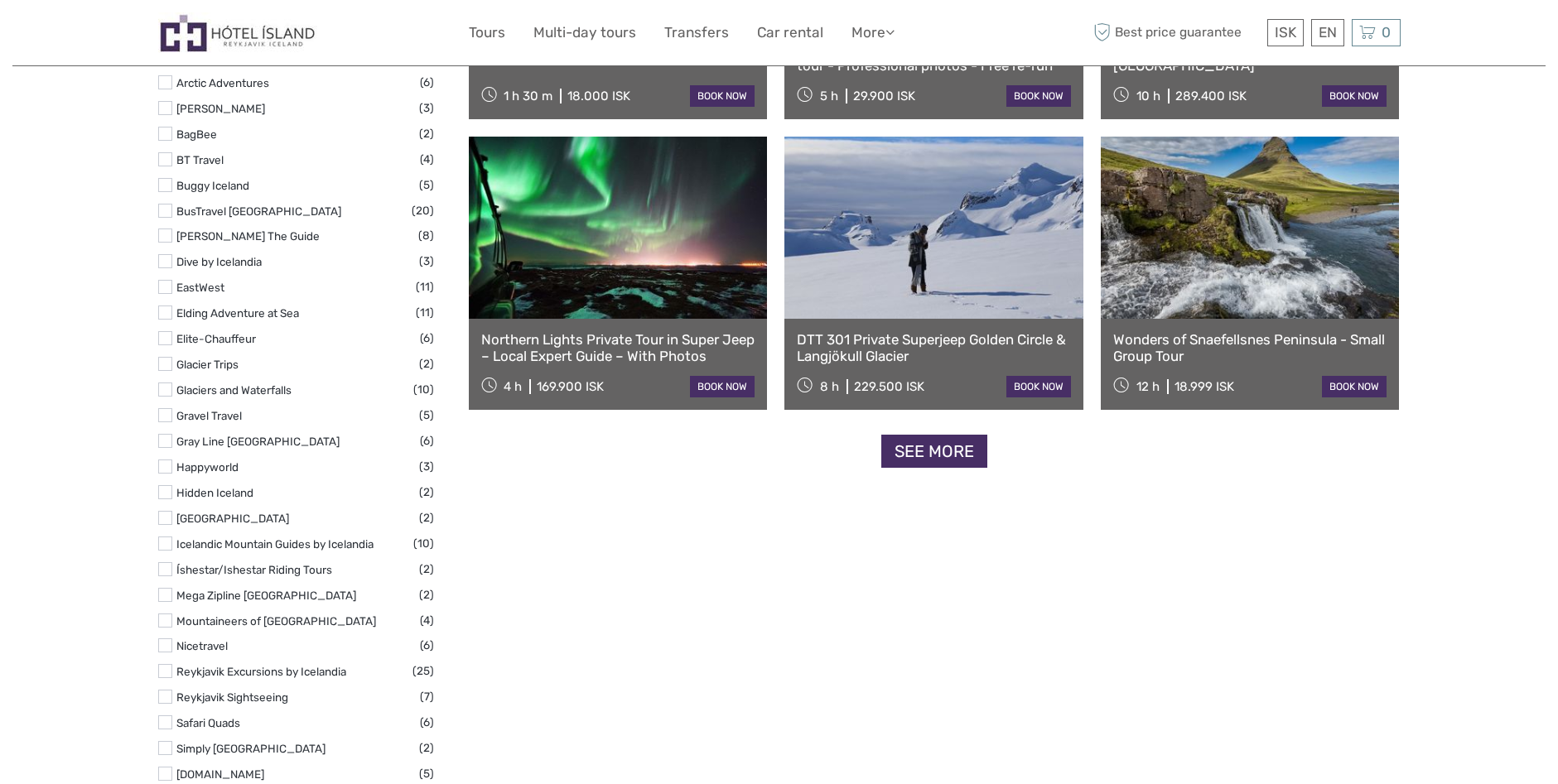
scroll to position [1921, 0]
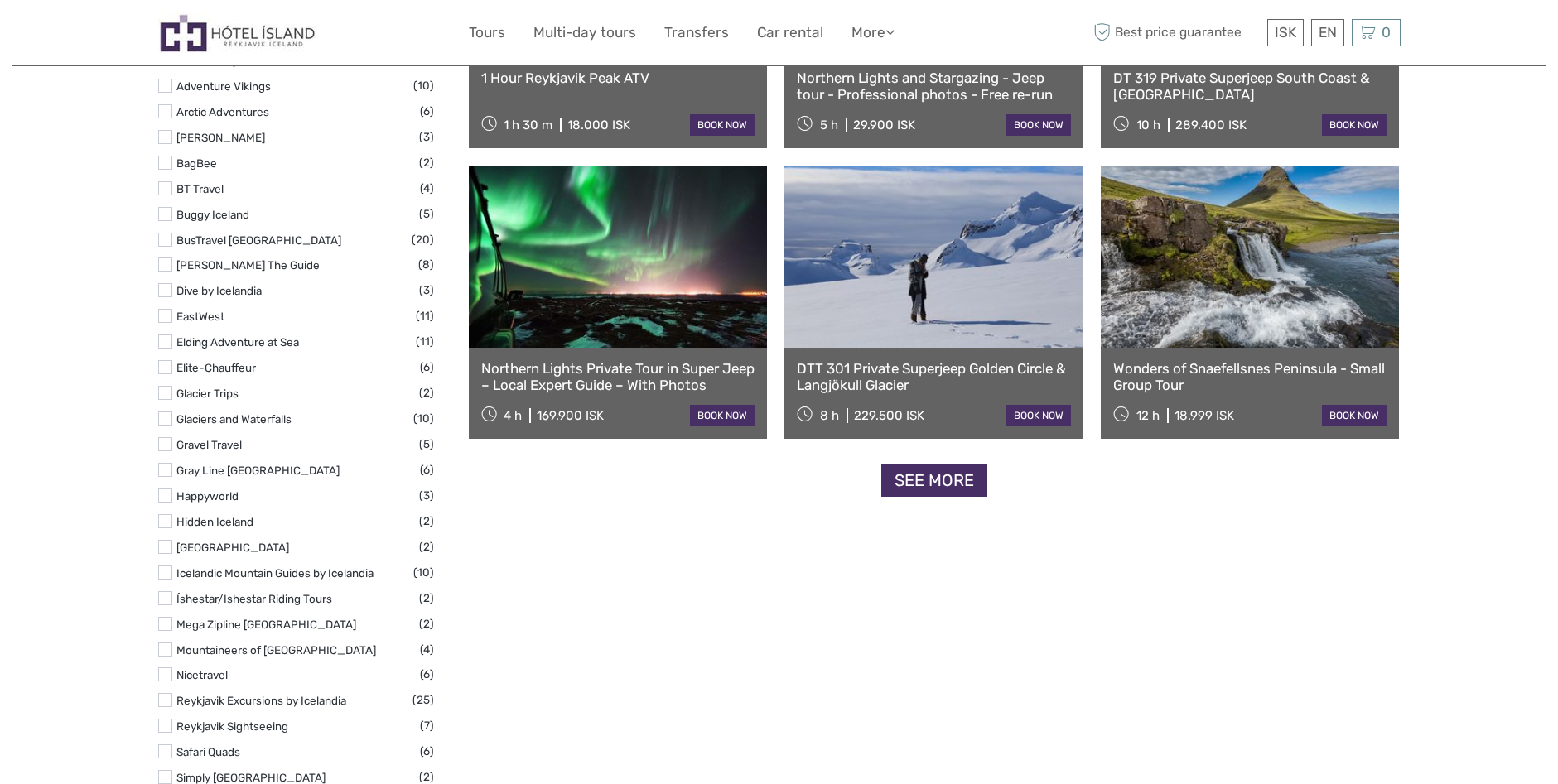
click at [928, 465] on link "See more" at bounding box center [935, 481] width 106 height 34
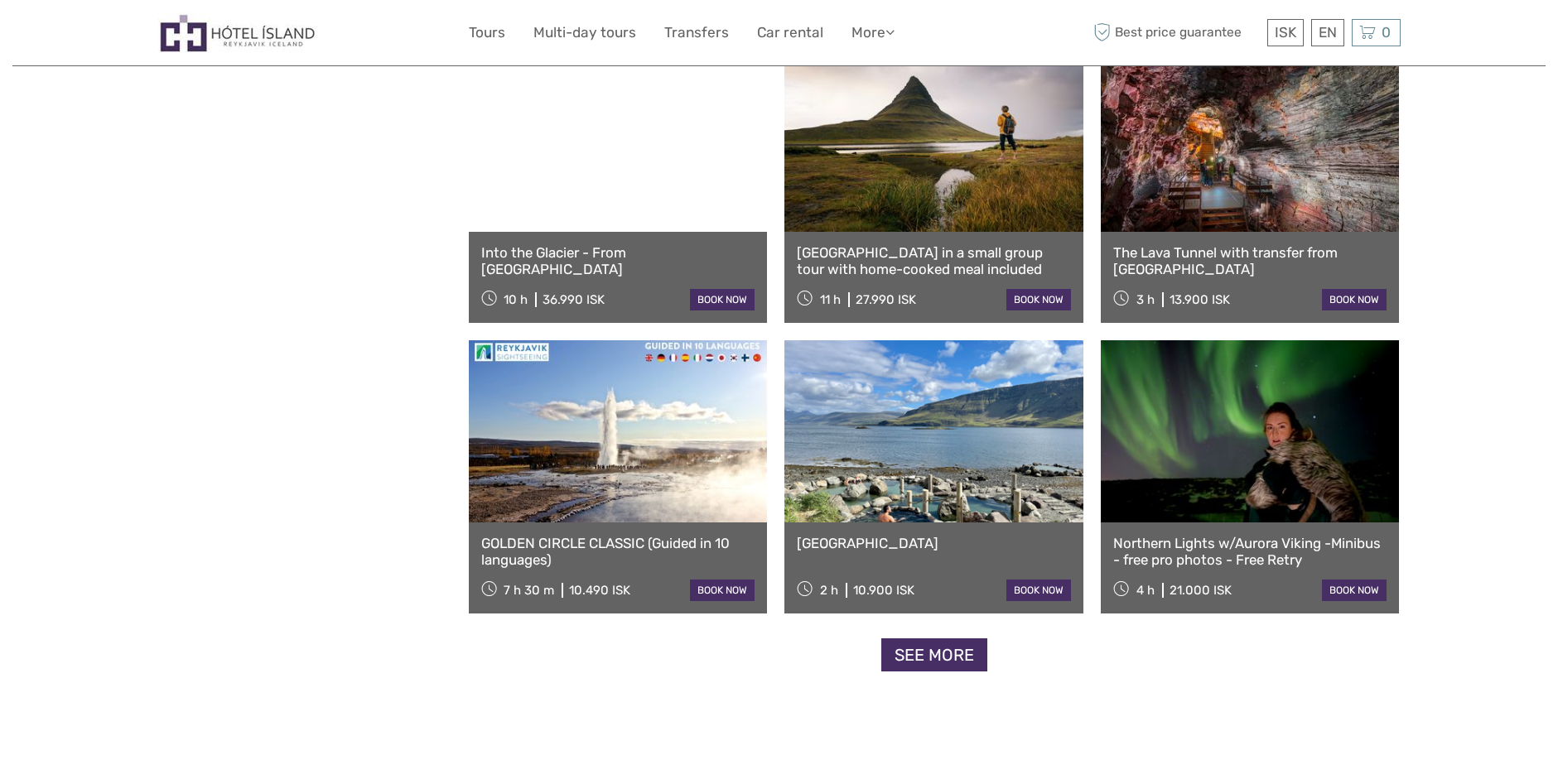
scroll to position [3164, 0]
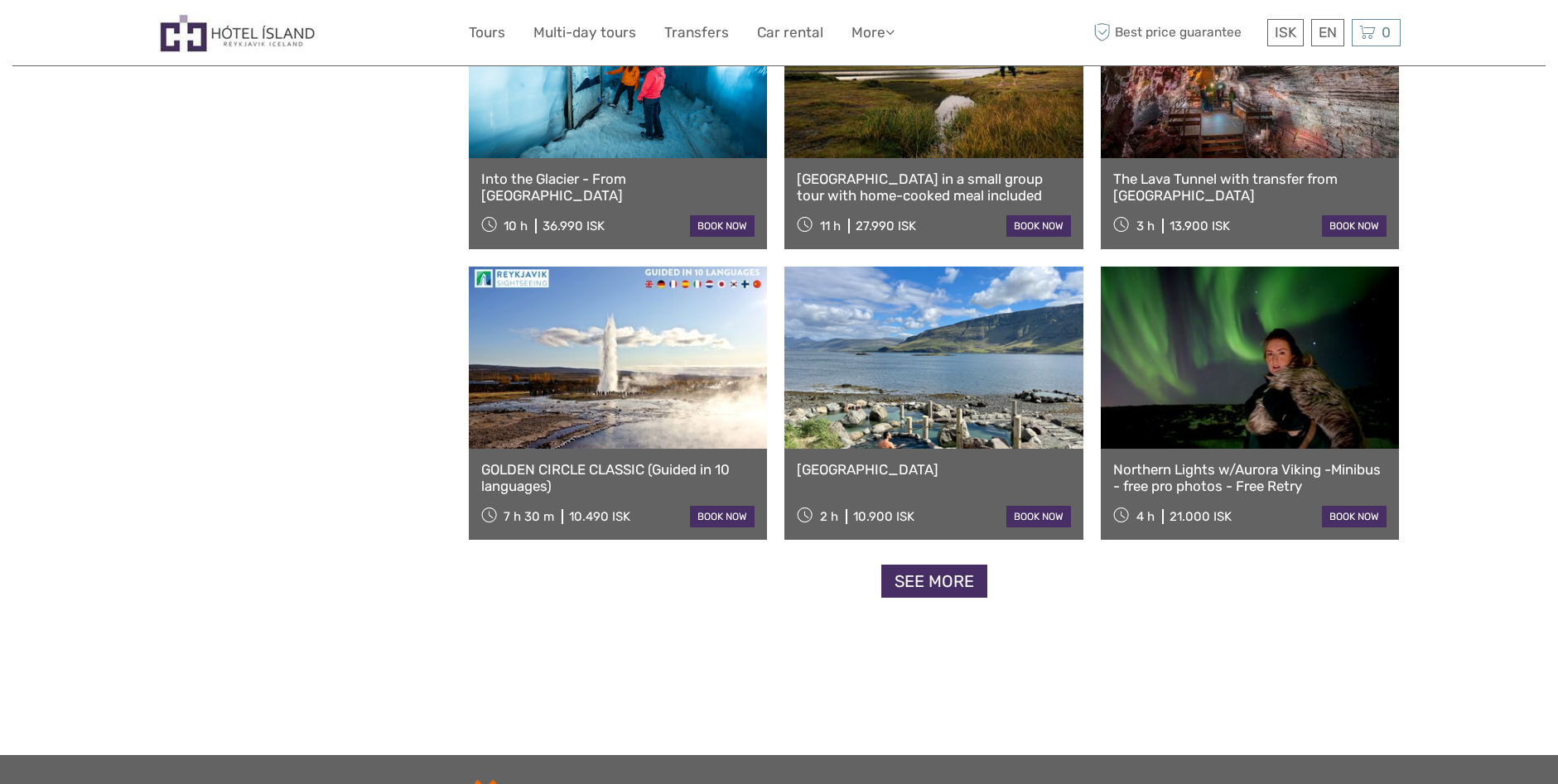
click at [963, 584] on link "See more" at bounding box center [935, 581] width 106 height 34
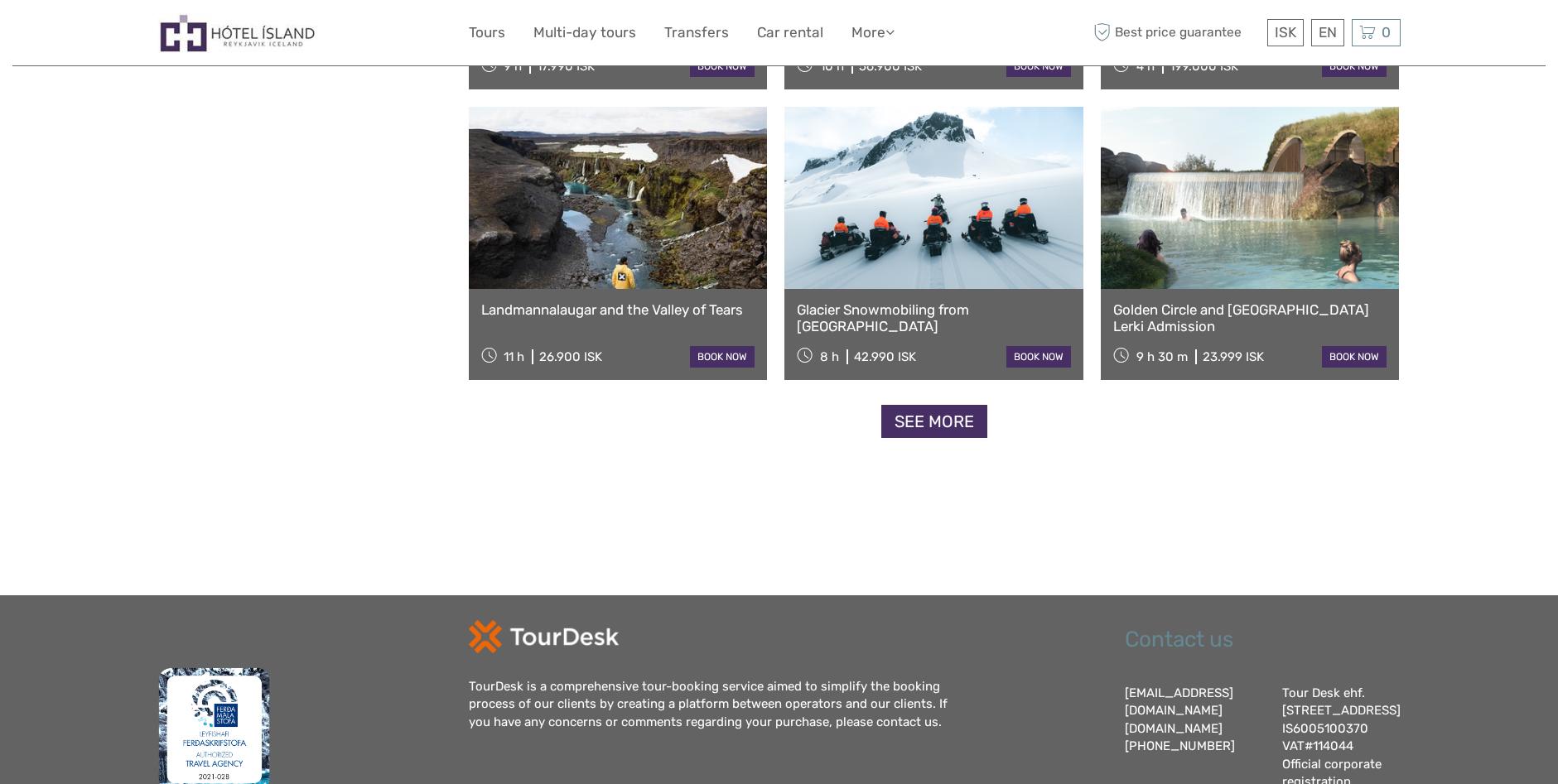
scroll to position [5069, 0]
click at [915, 413] on link "See more" at bounding box center [935, 421] width 106 height 34
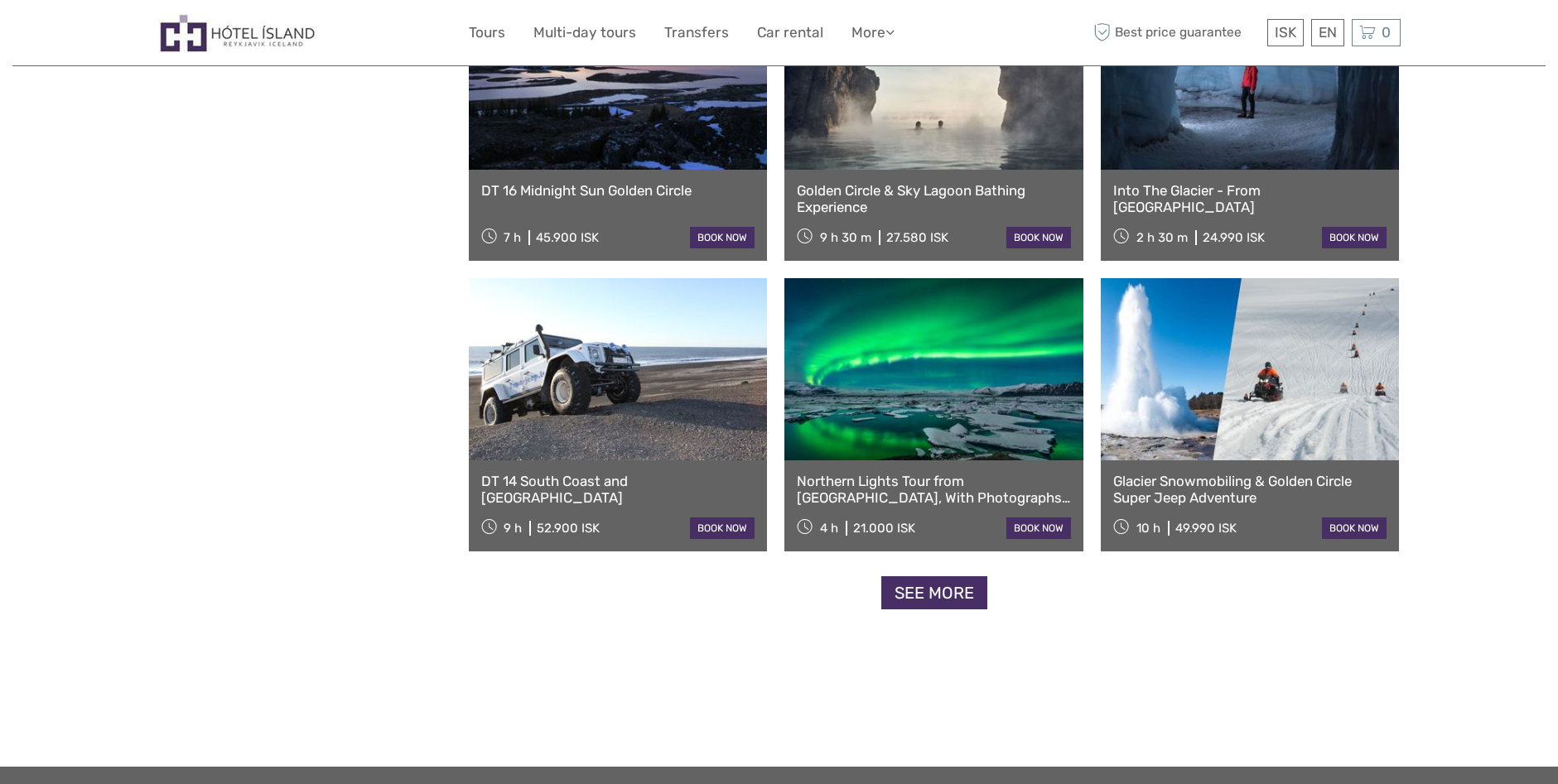
scroll to position [6642, 0]
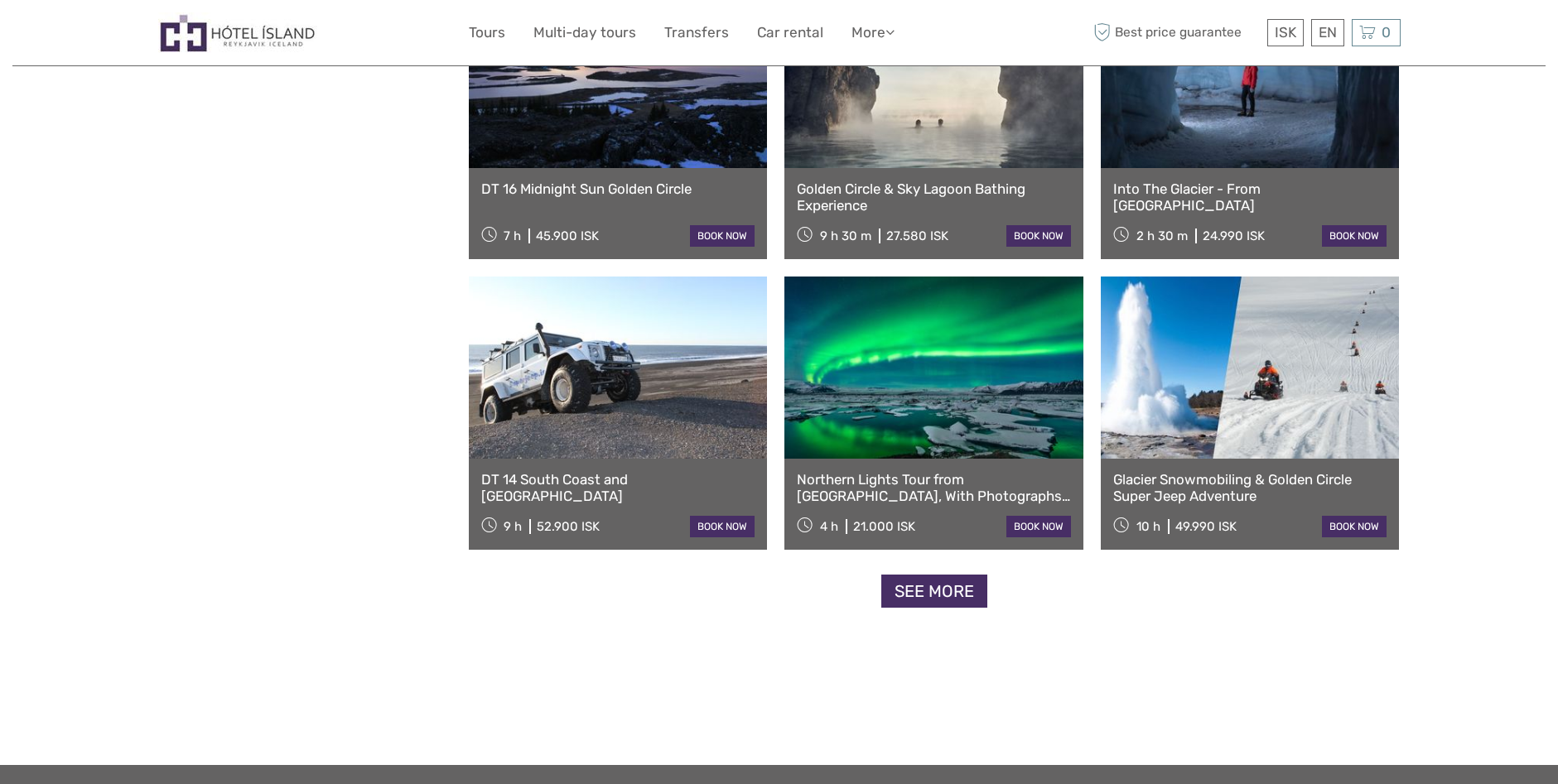
click at [943, 586] on link "See more" at bounding box center [935, 591] width 106 height 34
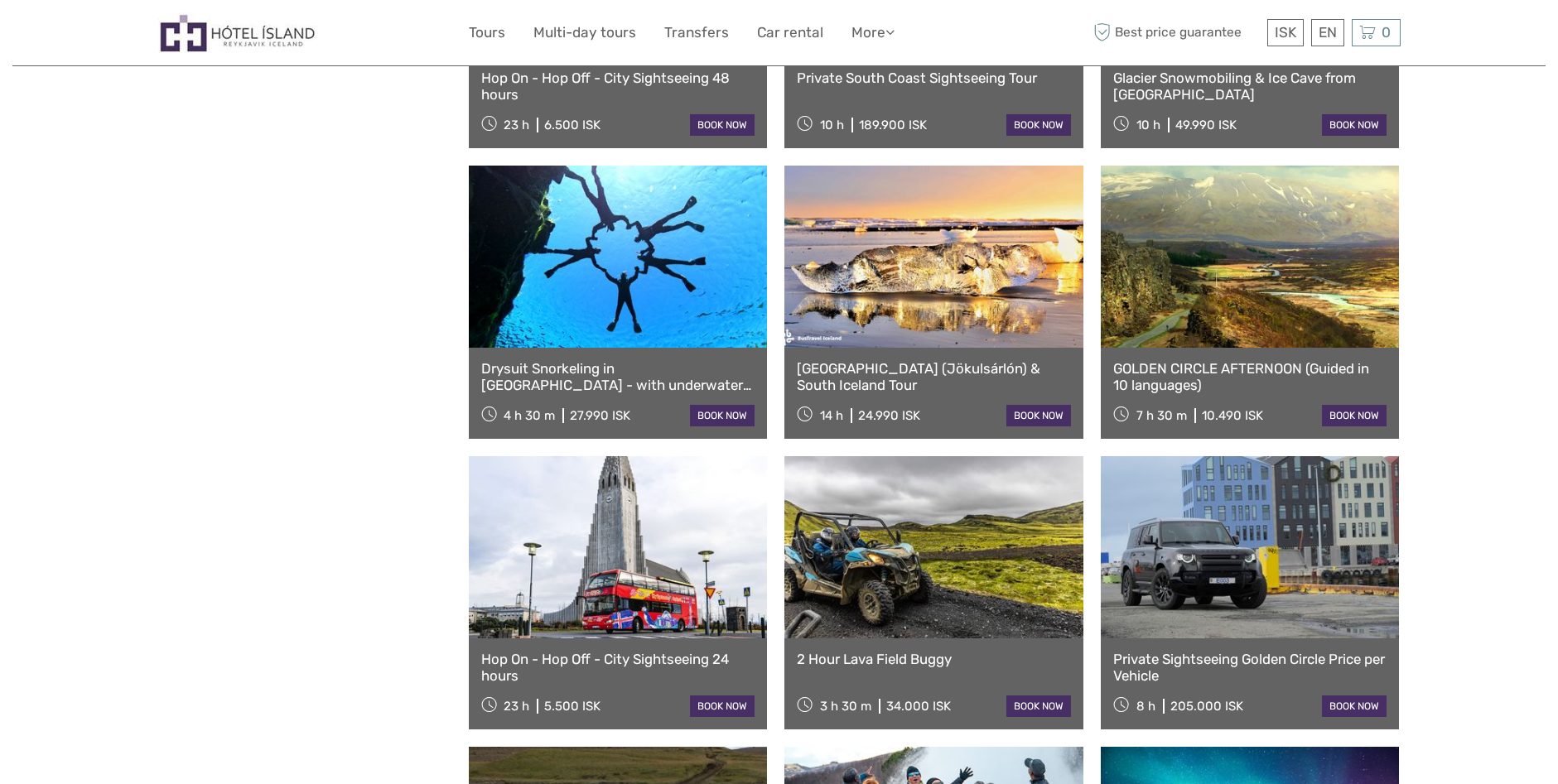
scroll to position [7636, 0]
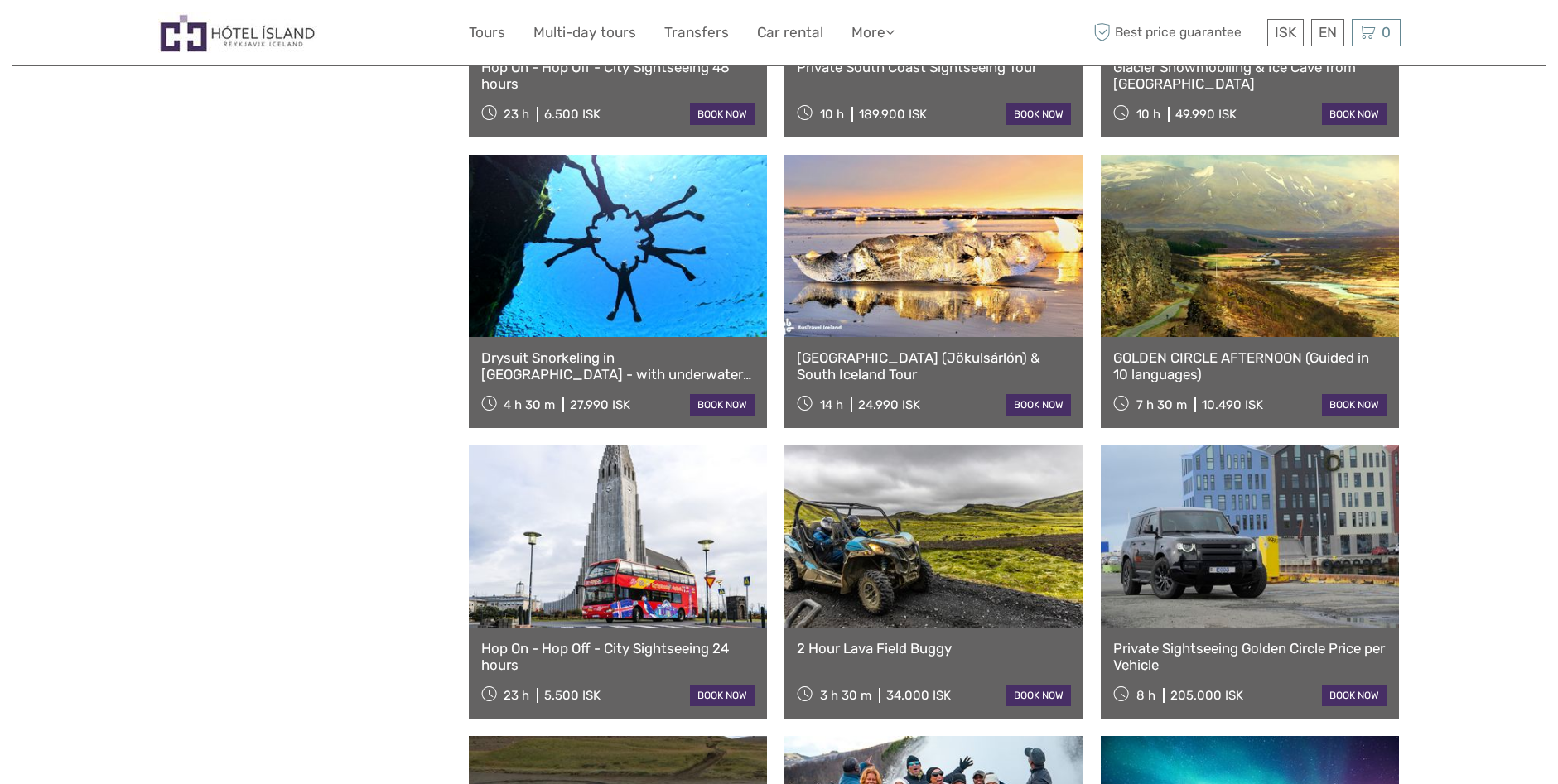
click at [937, 352] on link "[GEOGRAPHIC_DATA] (Jökulsárlón) & South Iceland Tour" at bounding box center [934, 366] width 274 height 34
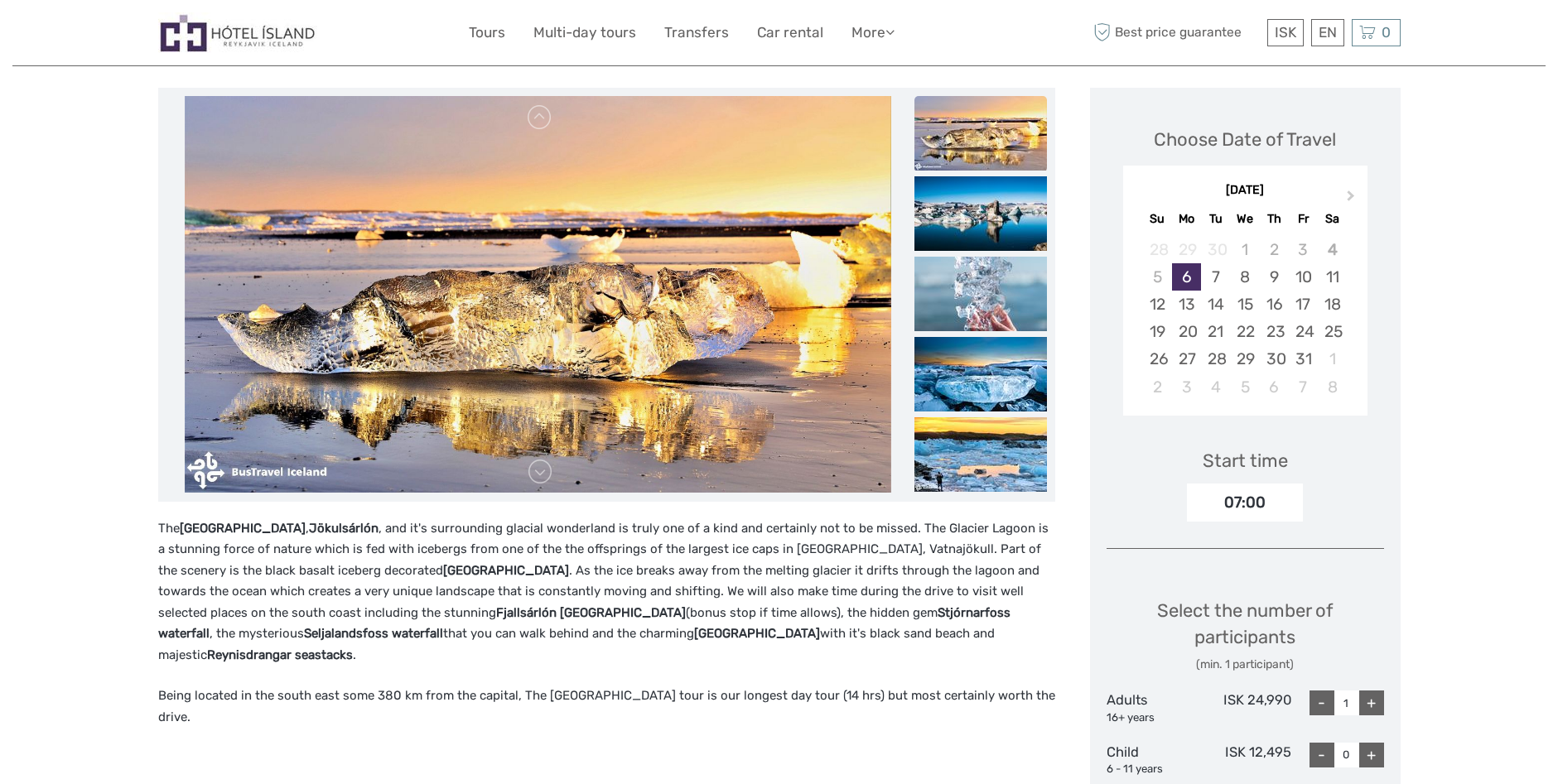
scroll to position [166, 0]
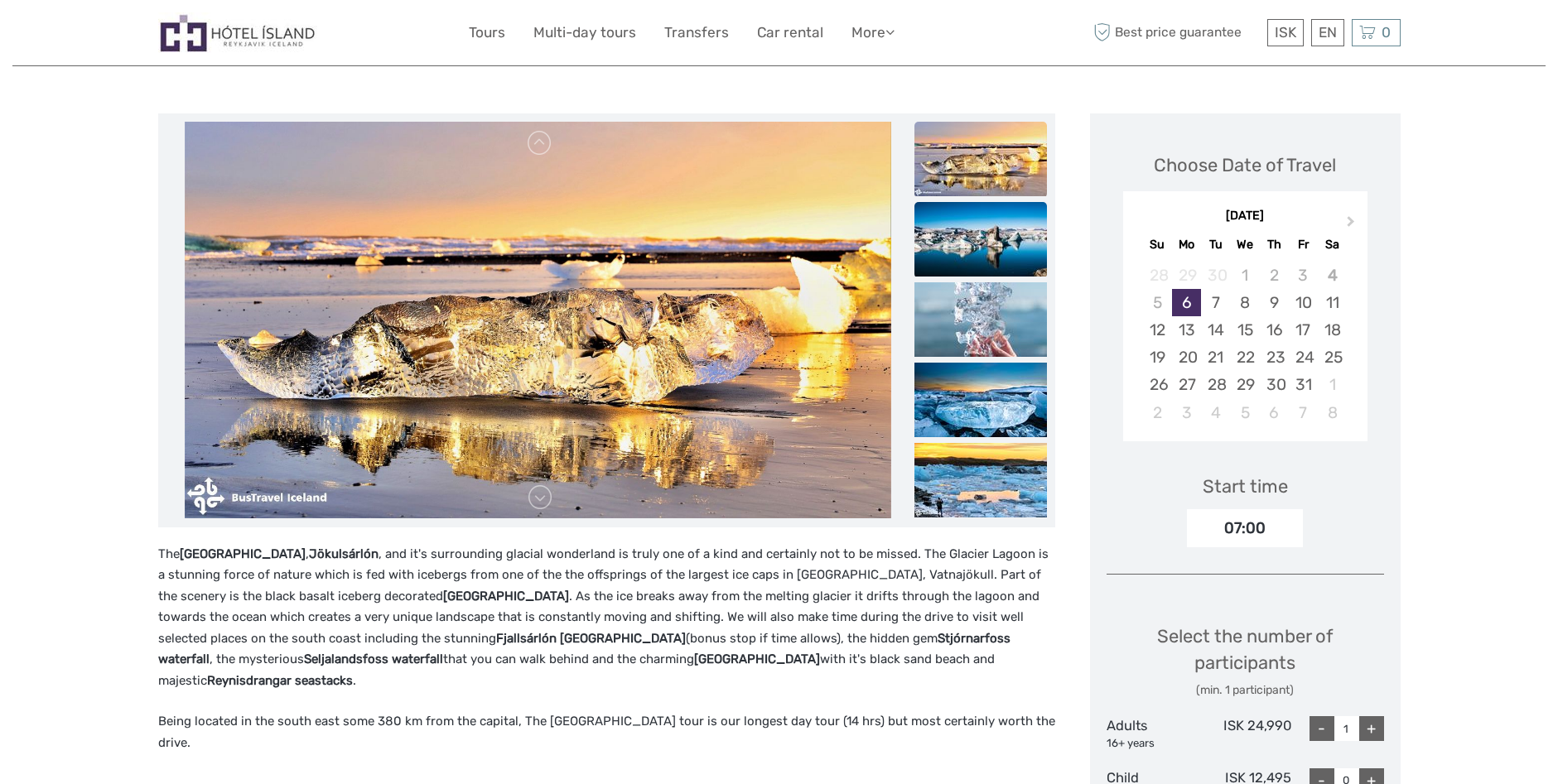
click at [978, 239] on img at bounding box center [980, 239] width 132 height 74
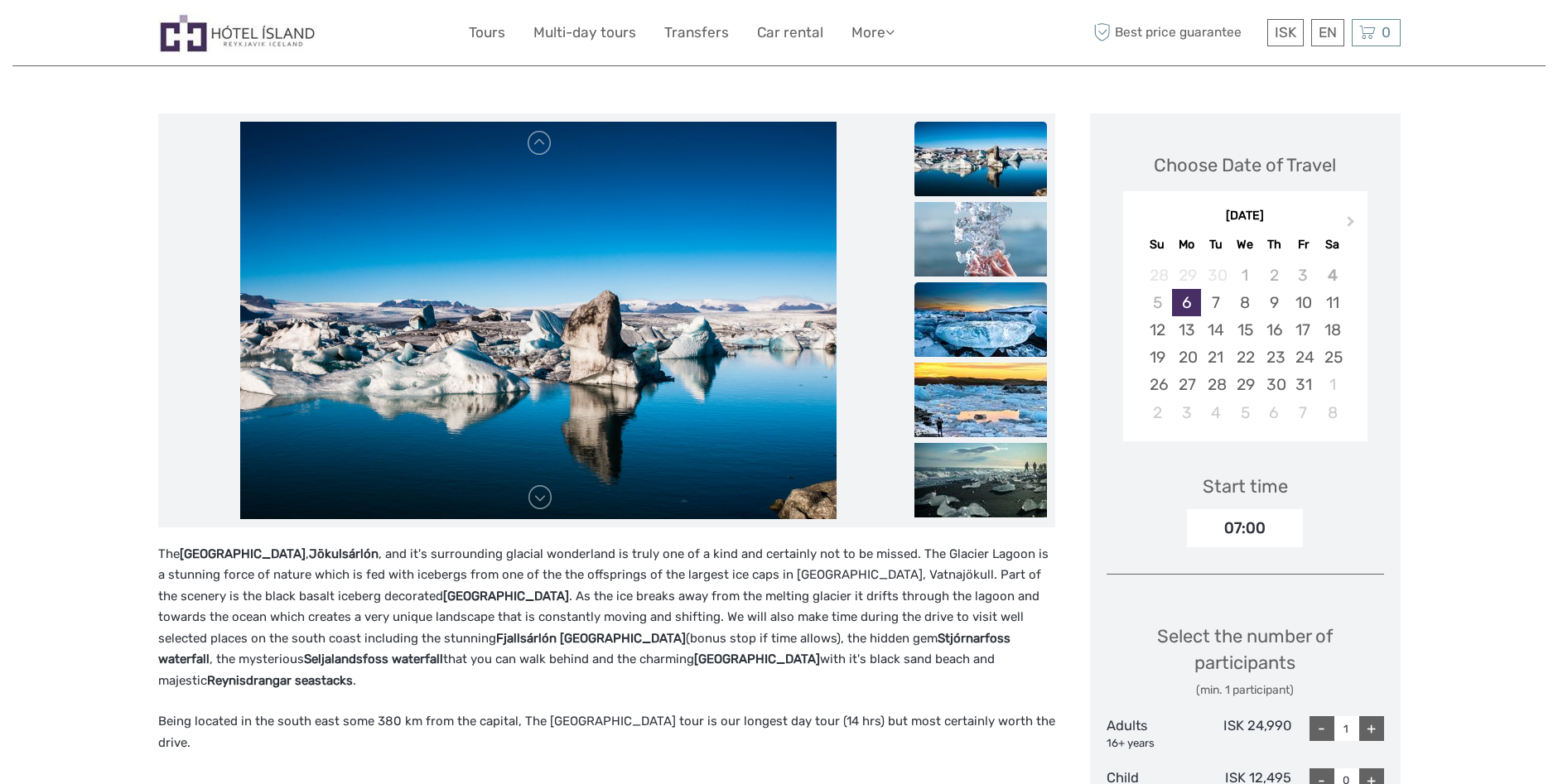
click at [978, 306] on img at bounding box center [980, 320] width 132 height 74
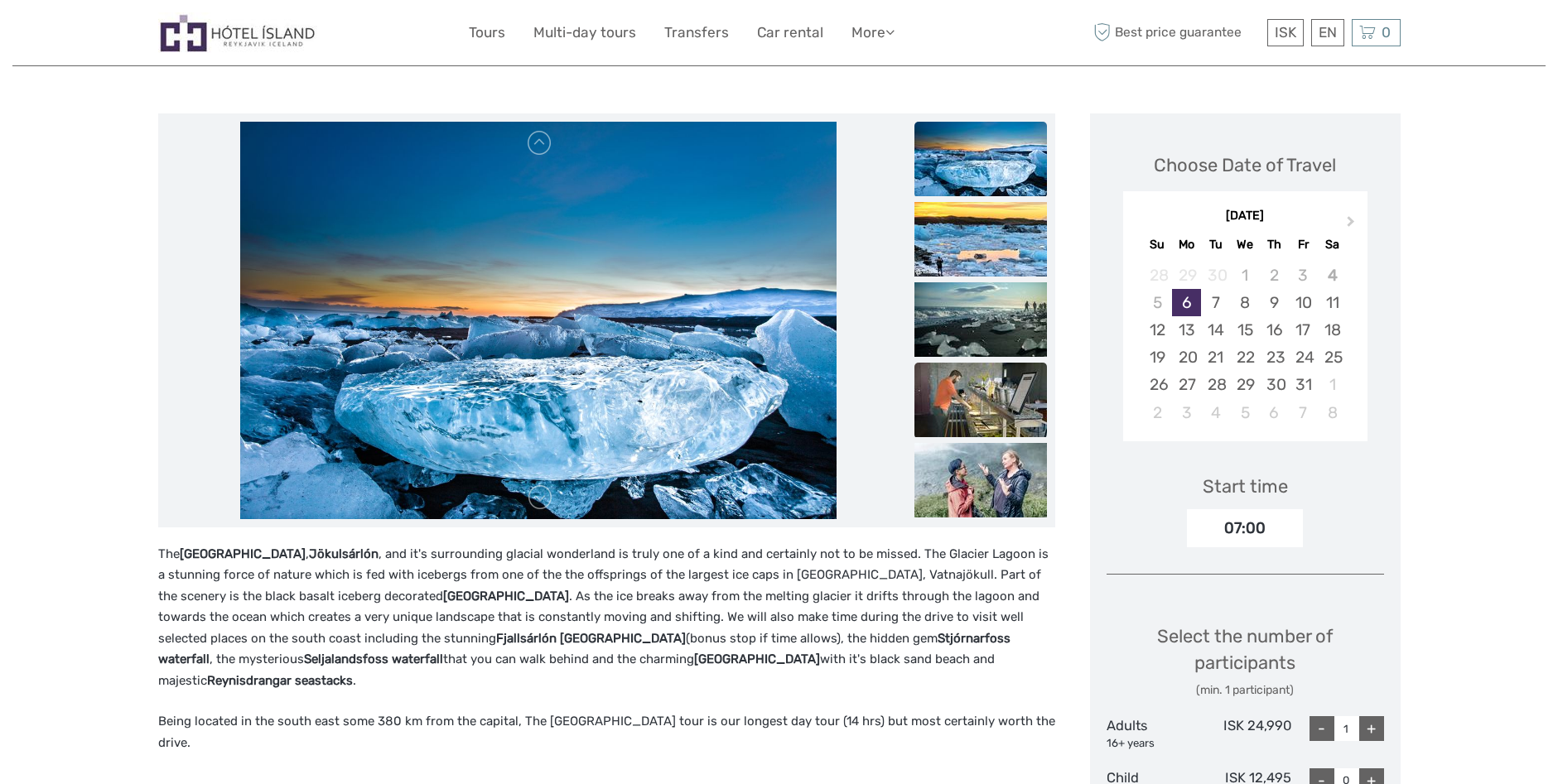
click at [972, 388] on img at bounding box center [980, 400] width 132 height 74
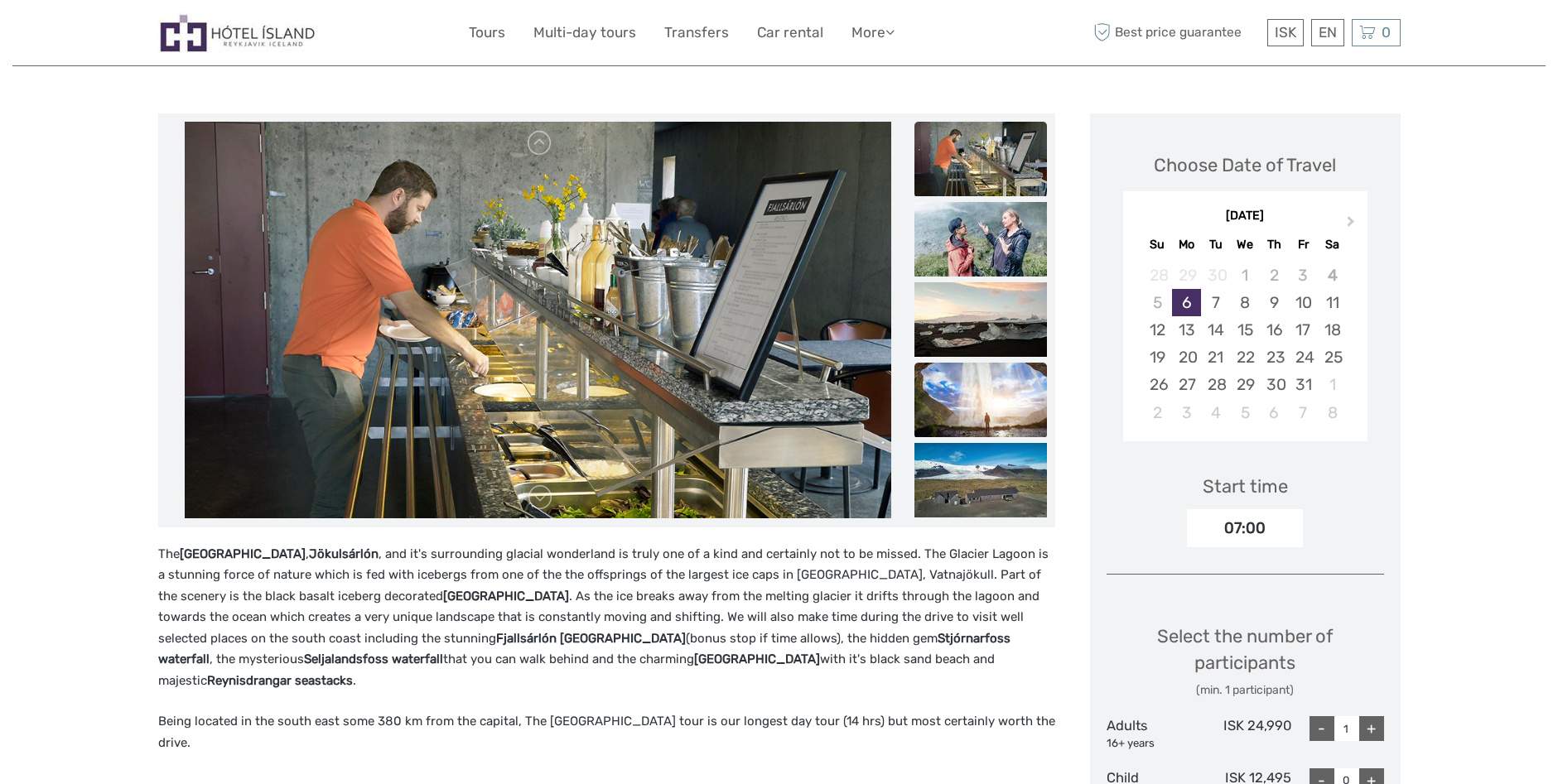
click at [976, 406] on img at bounding box center [980, 400] width 132 height 74
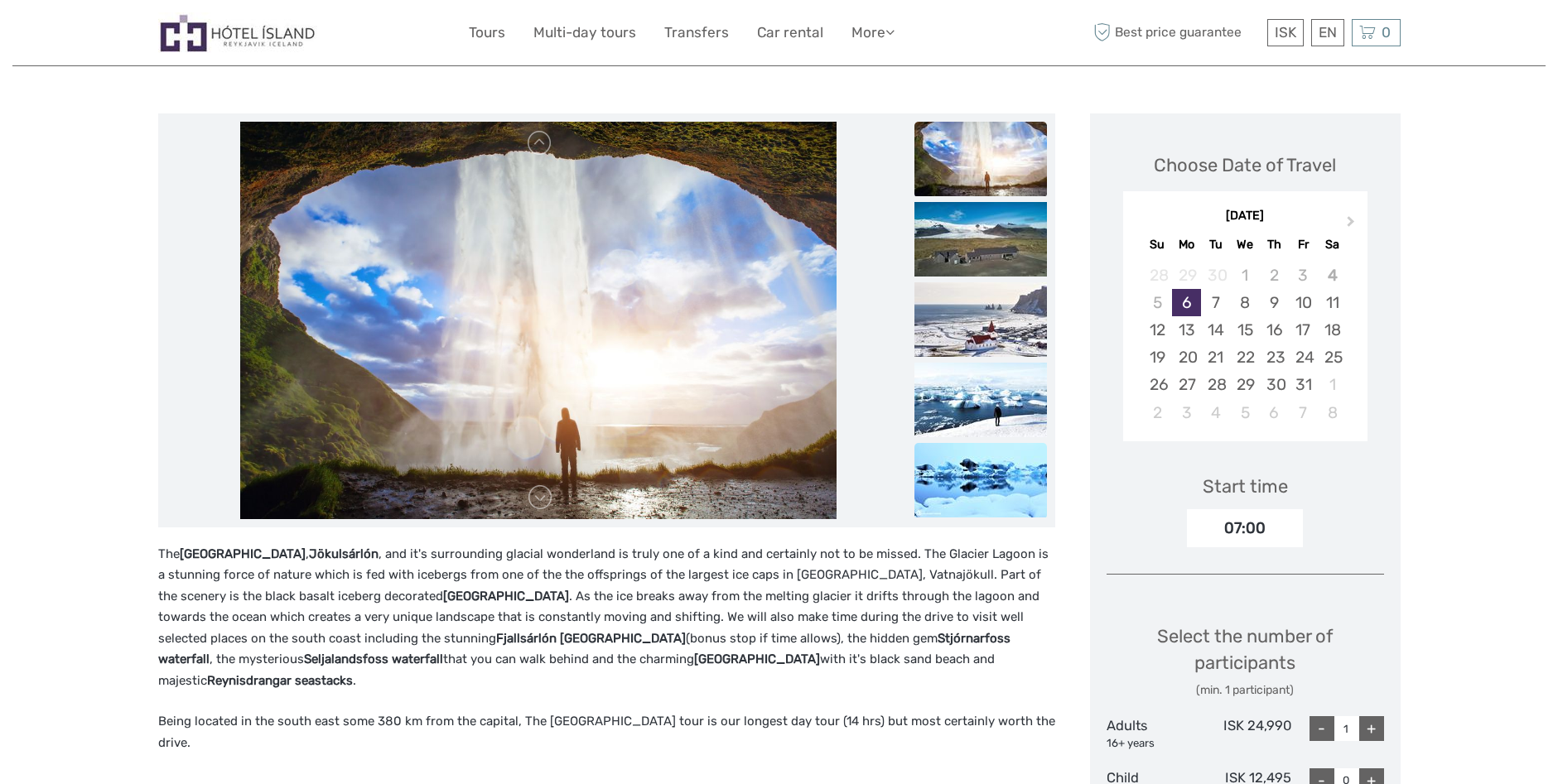
click at [980, 473] on img at bounding box center [980, 480] width 132 height 74
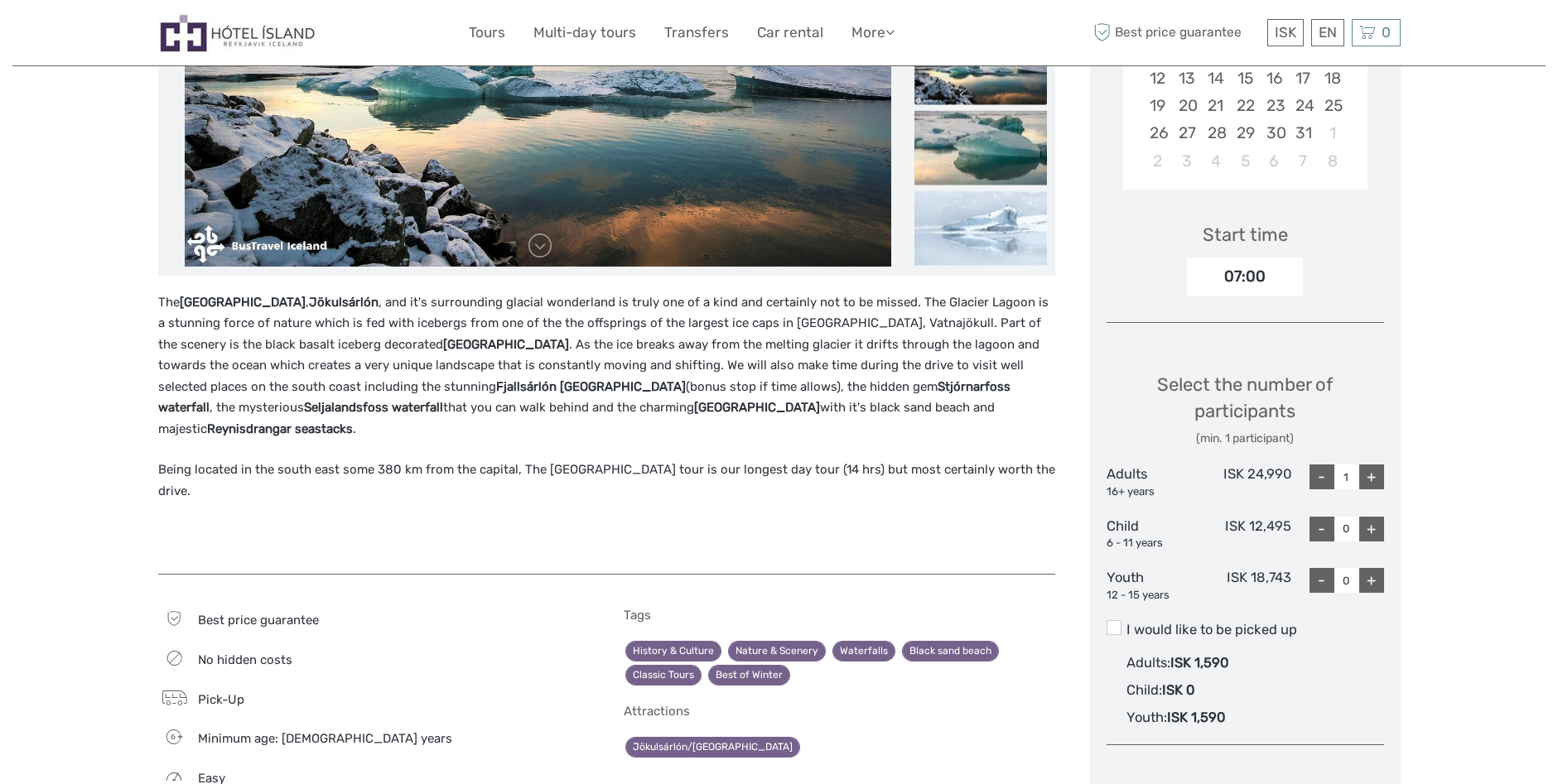
scroll to position [414, 0]
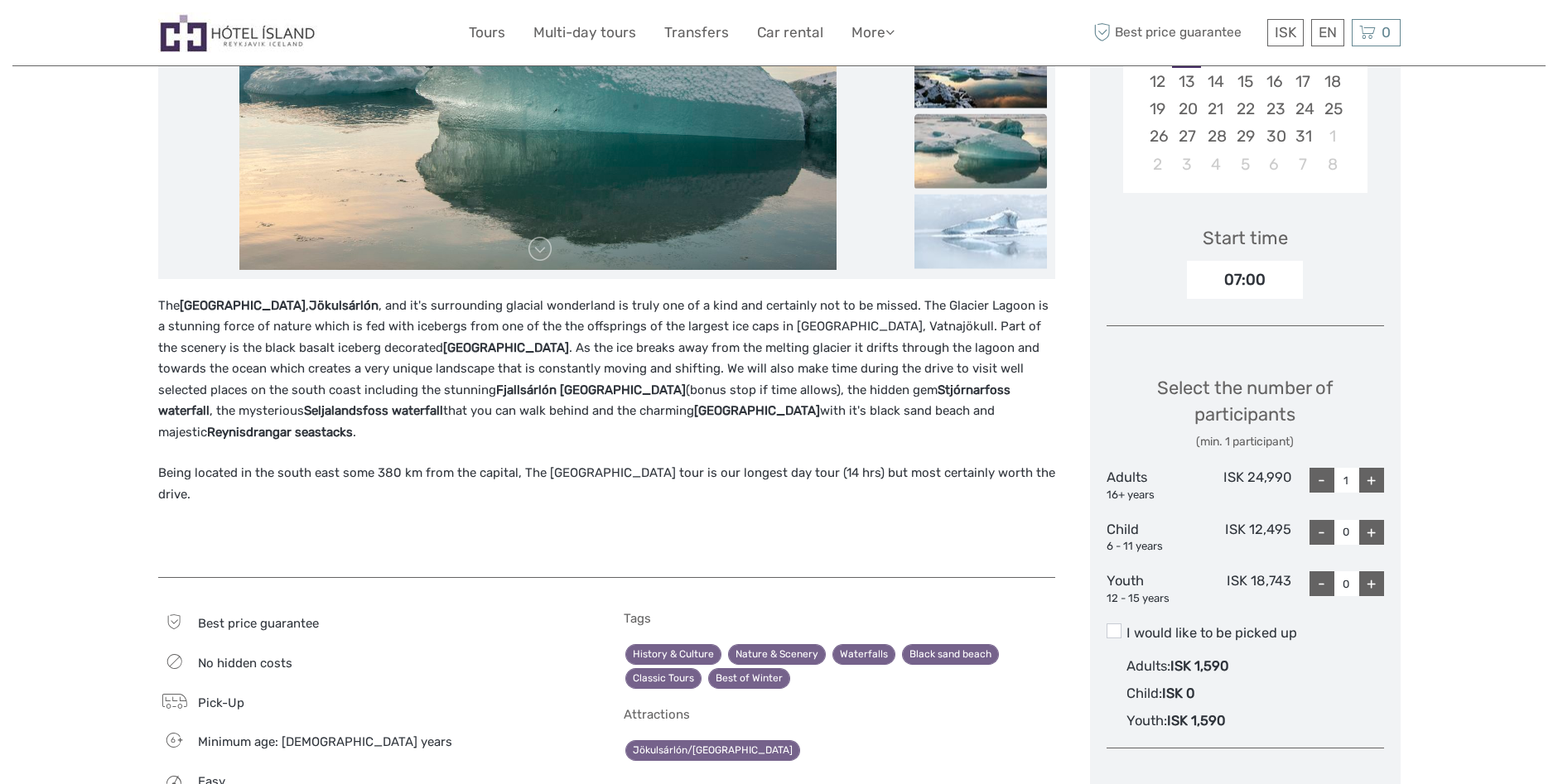
click at [1372, 483] on div "+" at bounding box center [1371, 480] width 25 height 25
type input "2"
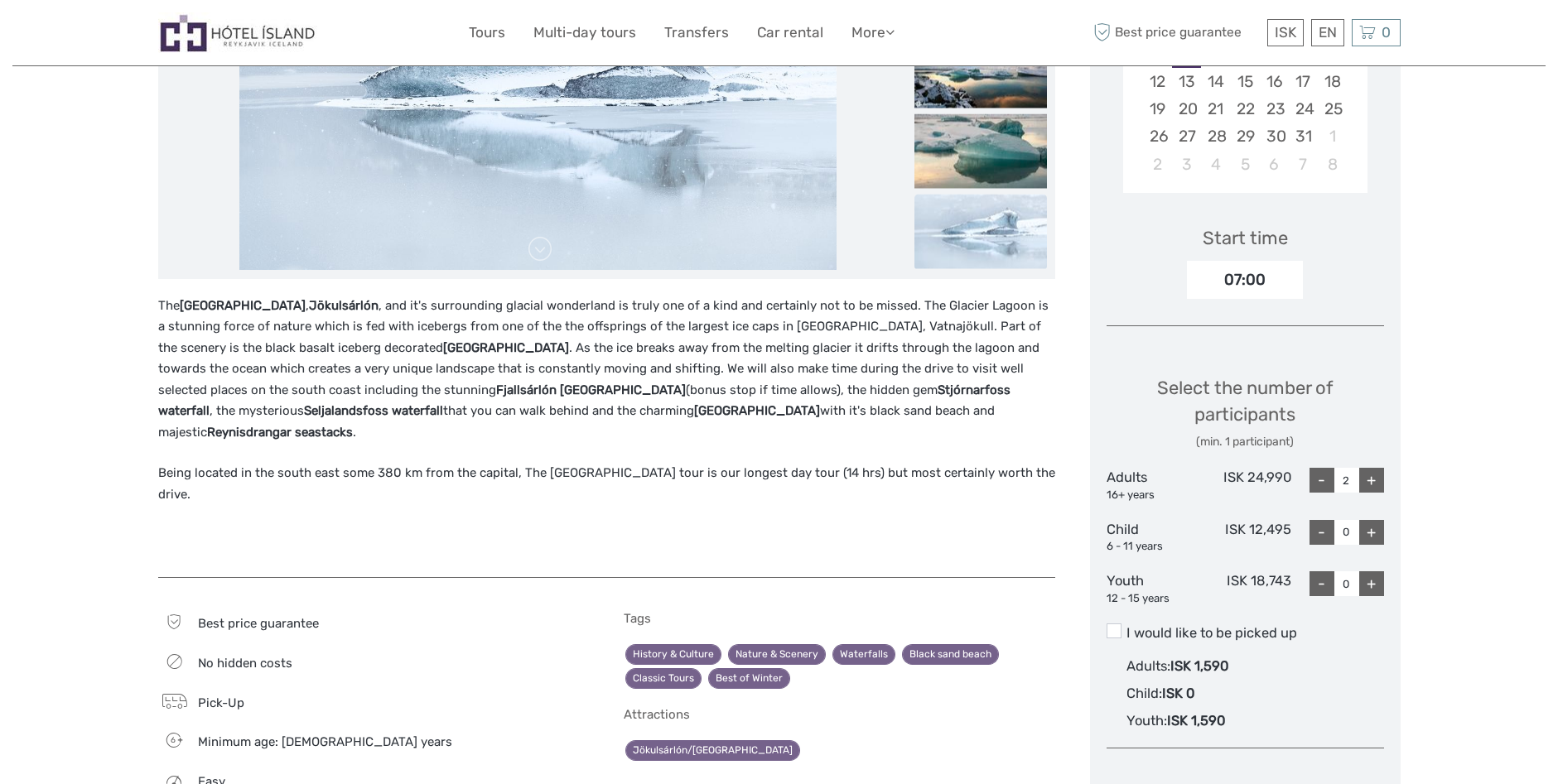
click at [1369, 533] on div "+" at bounding box center [1371, 532] width 25 height 25
click at [1373, 534] on div "+" at bounding box center [1371, 532] width 25 height 25
click at [1321, 537] on div "-" at bounding box center [1322, 532] width 25 height 25
type input "0"
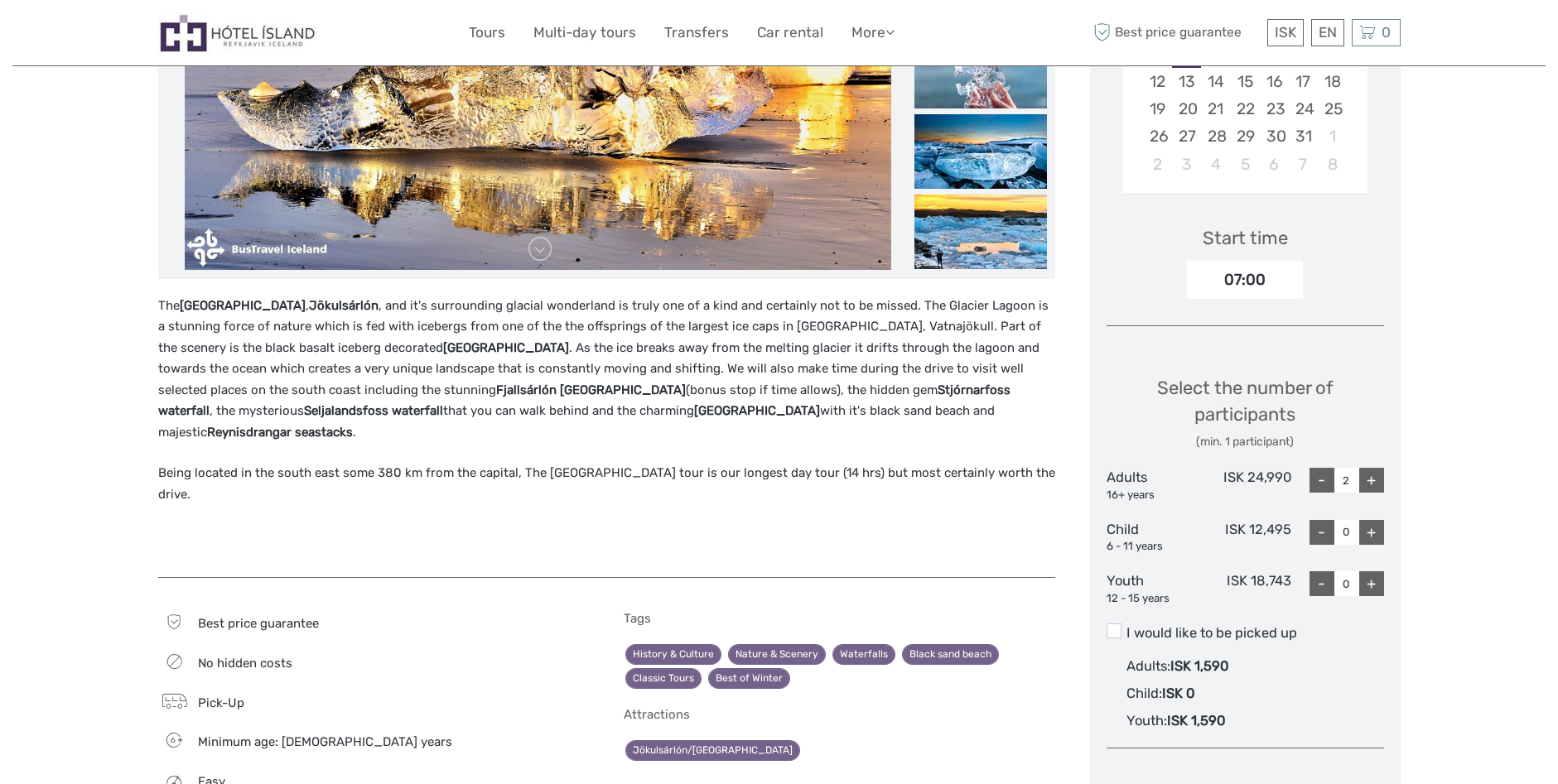
click at [1368, 585] on div "+" at bounding box center [1371, 583] width 25 height 25
type input "2"
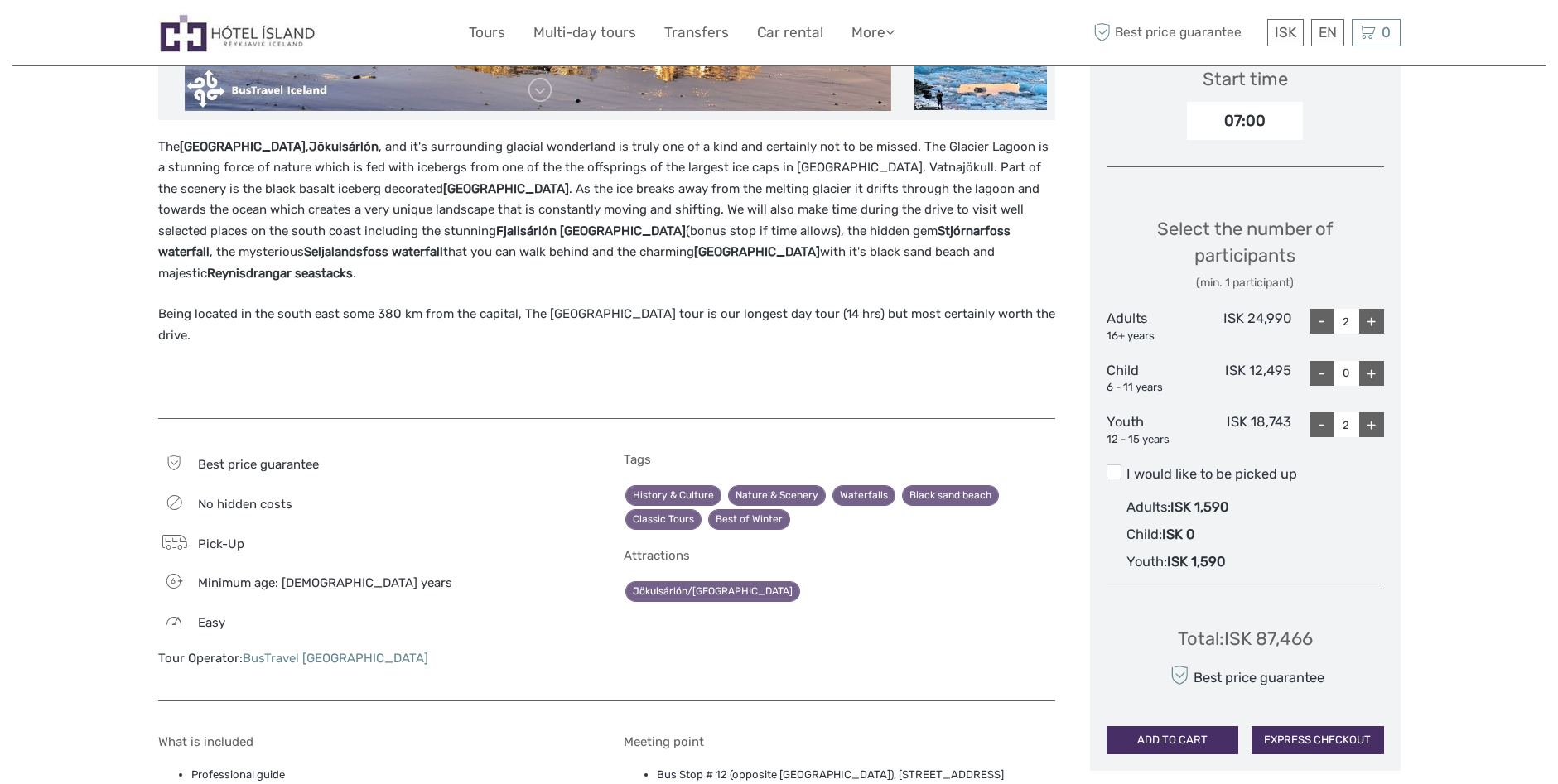
scroll to position [579, 0]
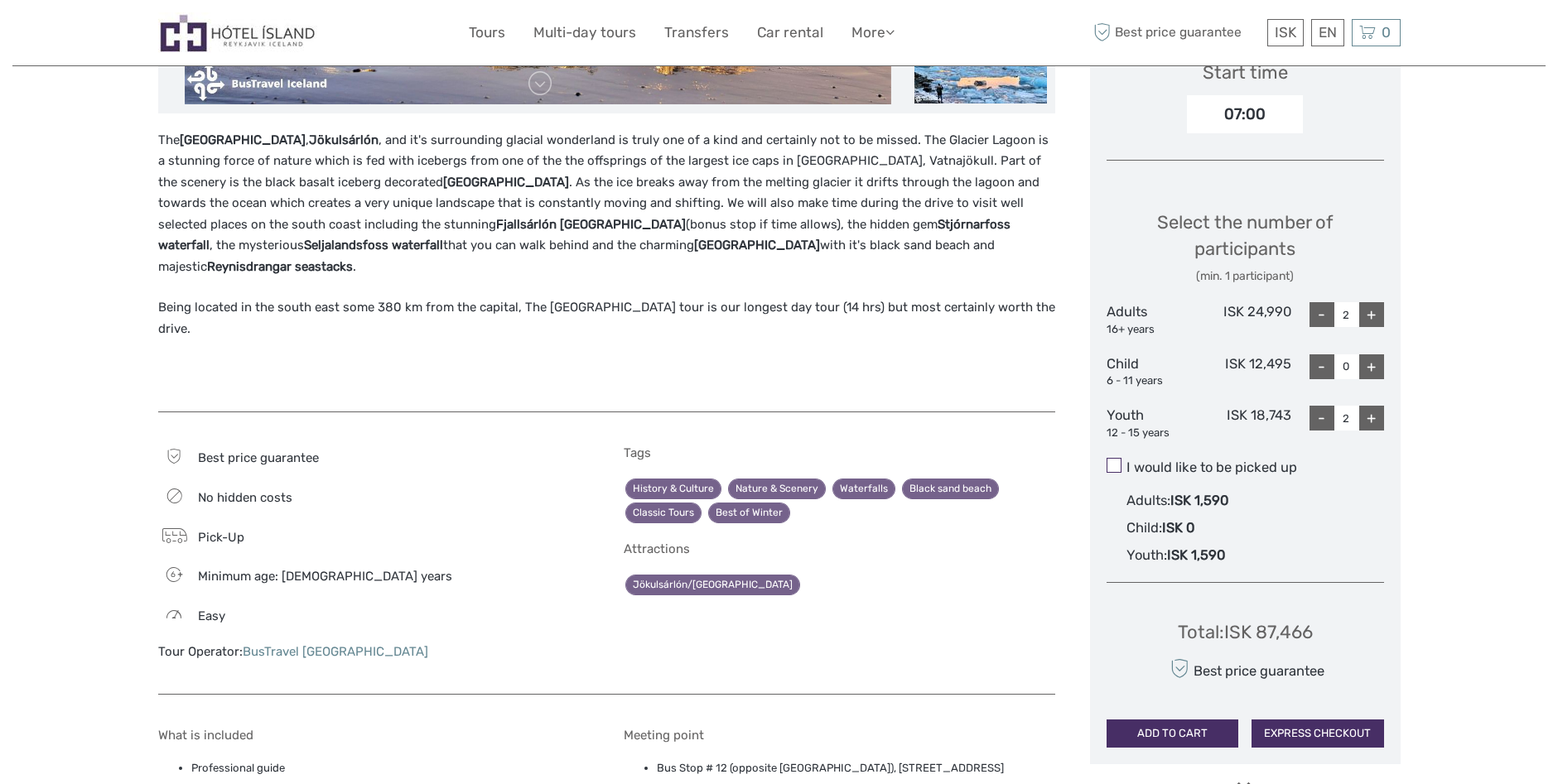
click at [1112, 466] on span at bounding box center [1114, 465] width 15 height 15
click at [1126, 461] on input "I would like to be picked up" at bounding box center [1126, 461] width 0 height 0
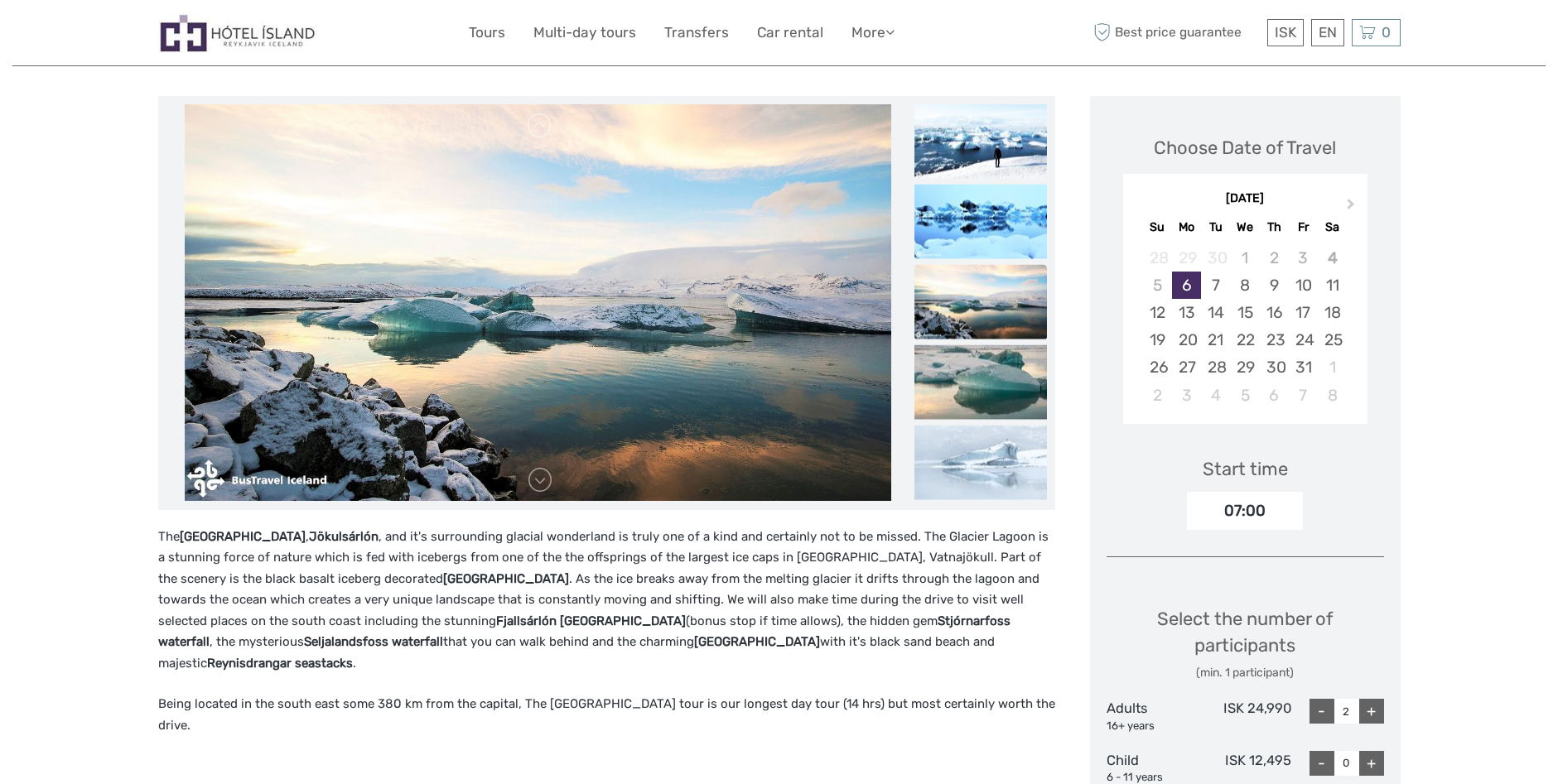
scroll to position [0, 0]
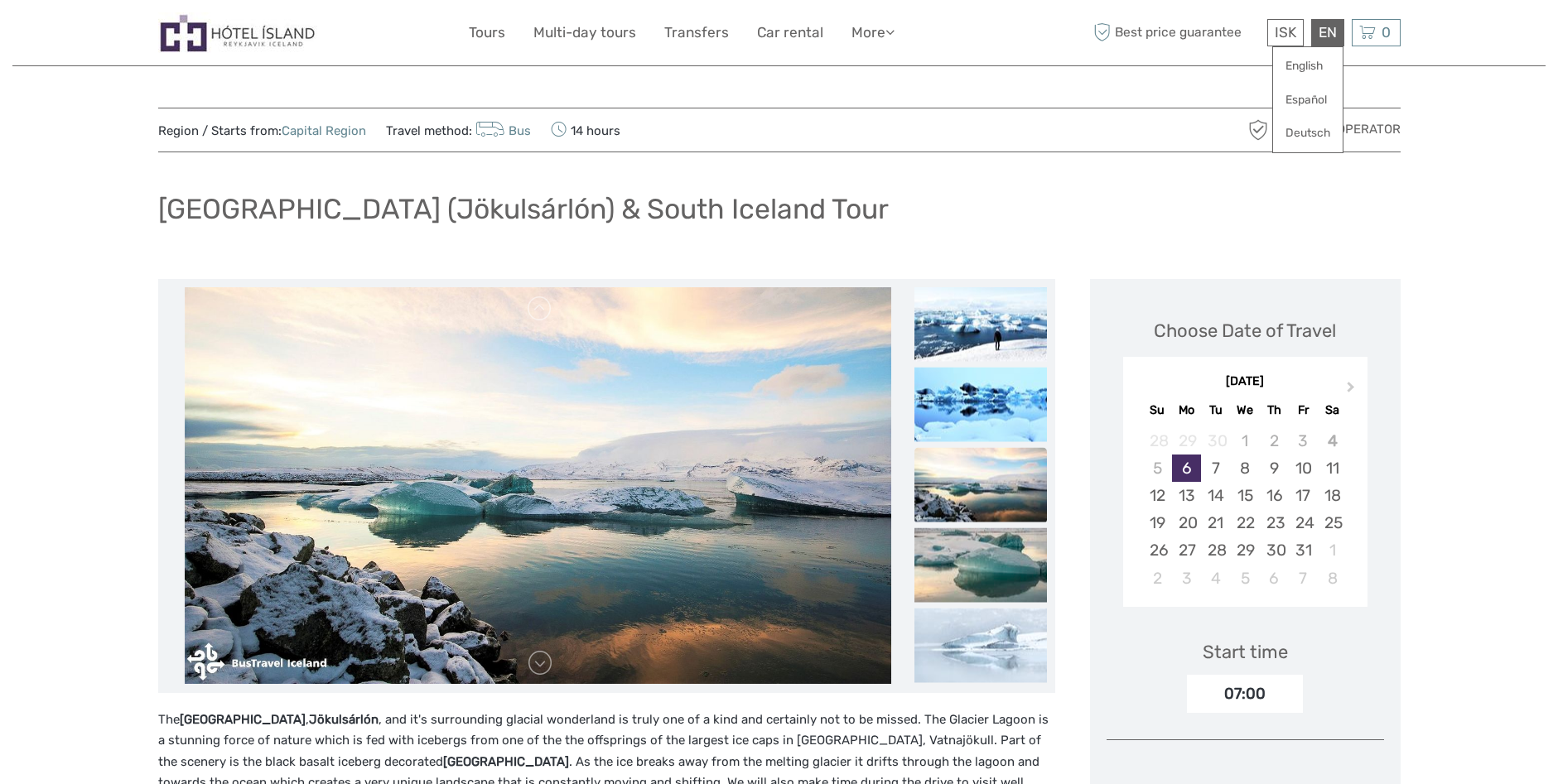
click at [1334, 29] on div "EN English Español Deutsch" at bounding box center [1328, 32] width 33 height 27
click at [1304, 63] on link "English" at bounding box center [1308, 66] width 70 height 30
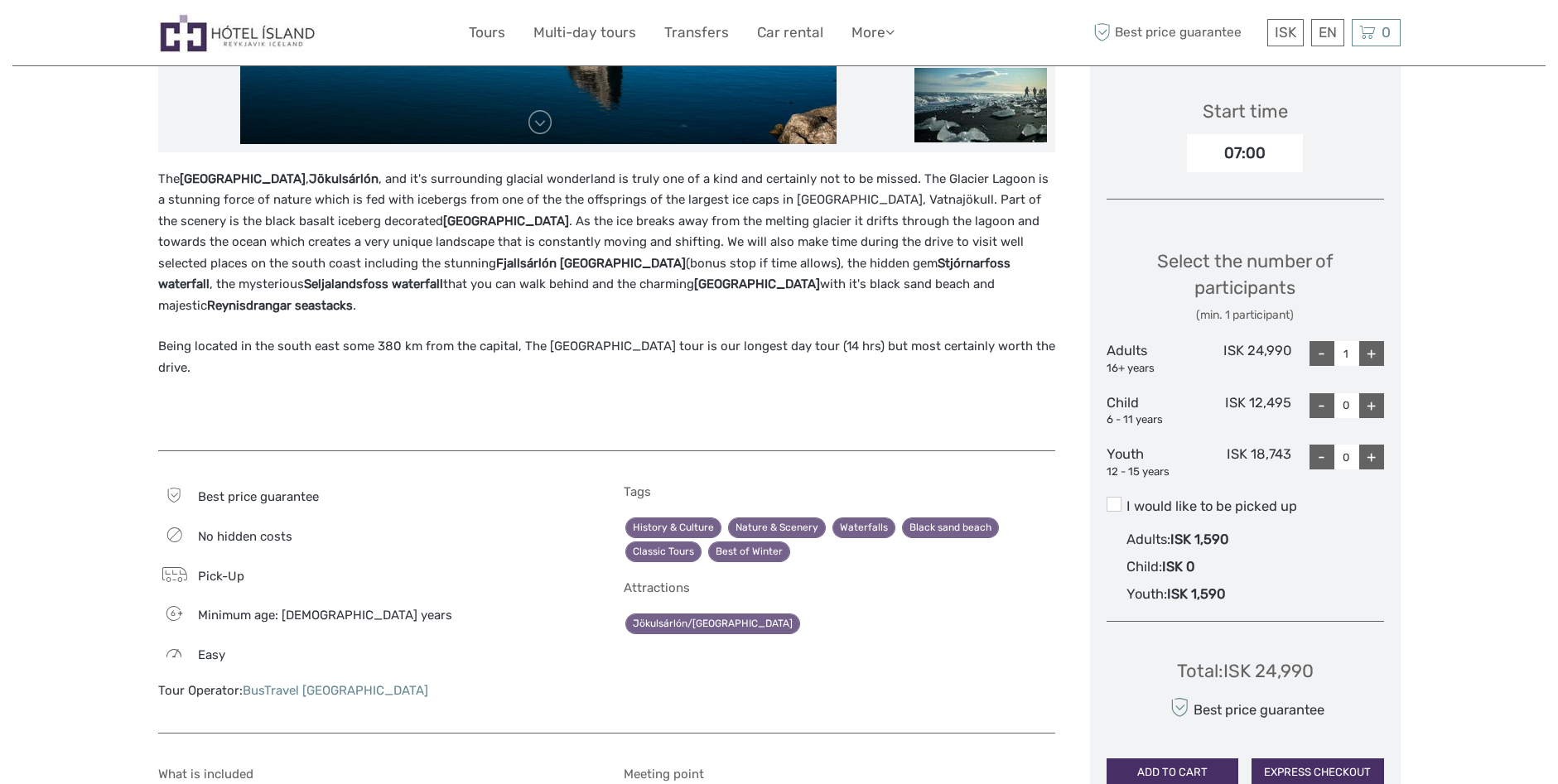
scroll to position [535, 0]
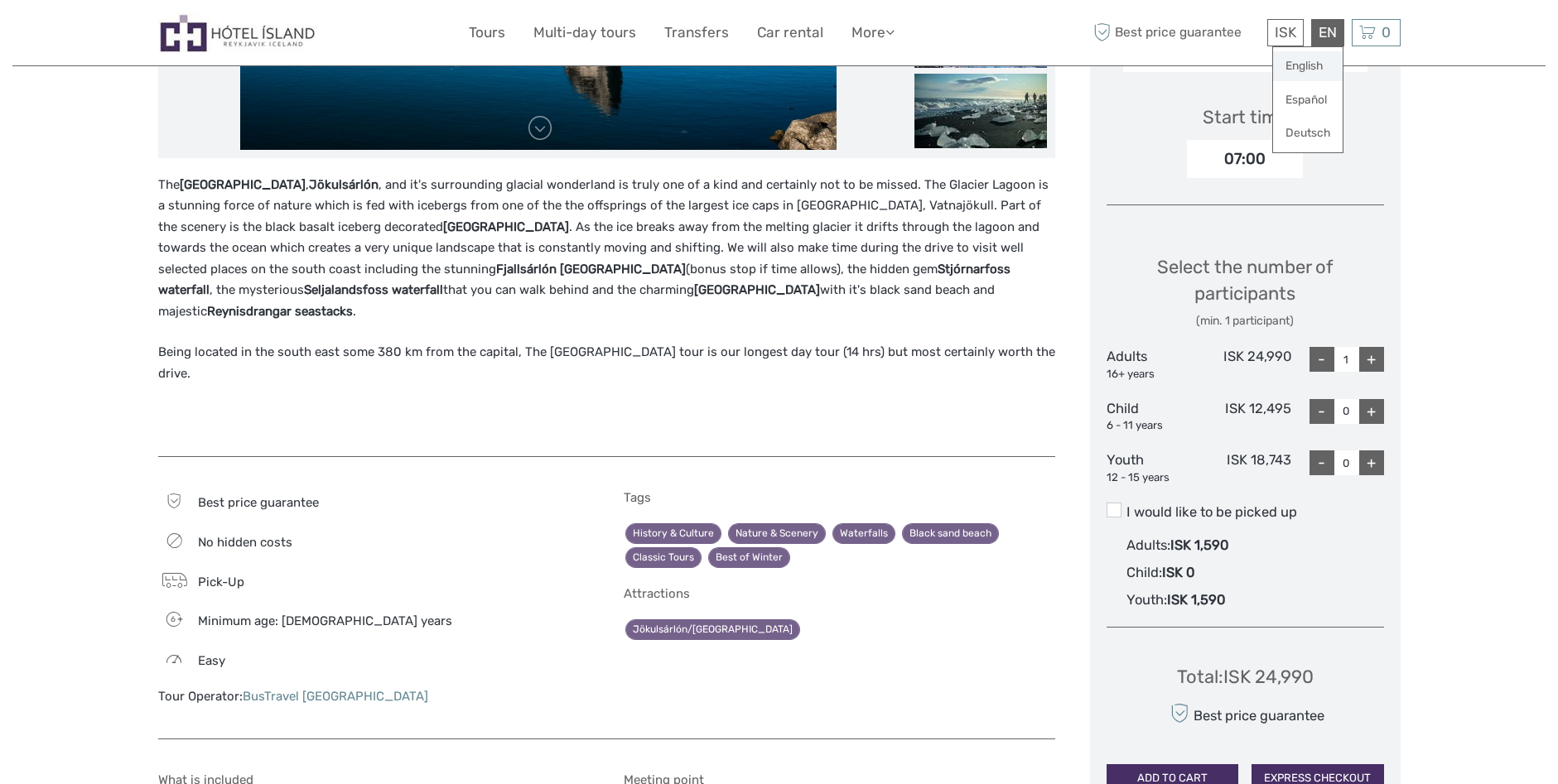
click at [1306, 64] on link "English" at bounding box center [1308, 66] width 70 height 30
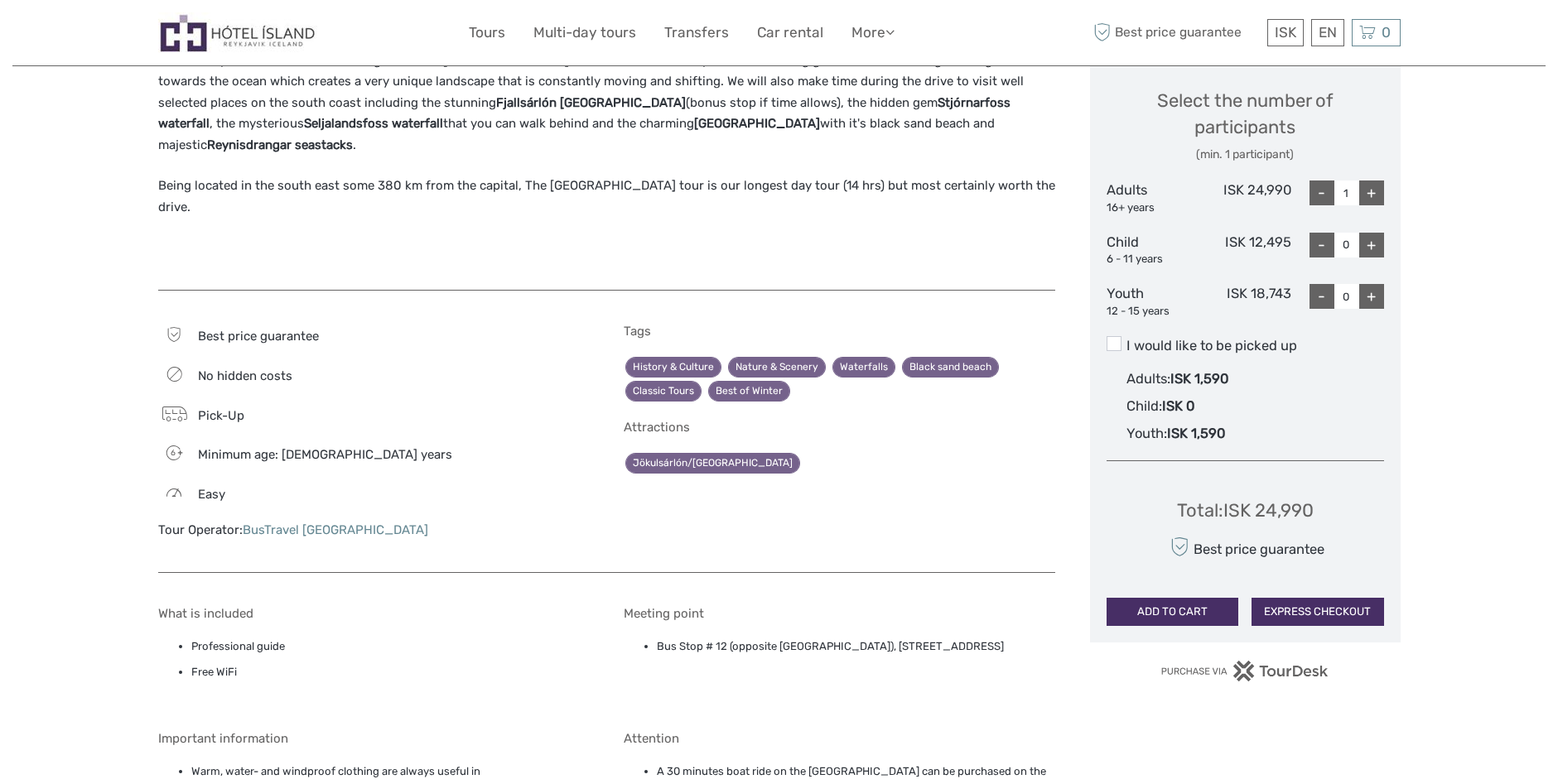
scroll to position [745, 0]
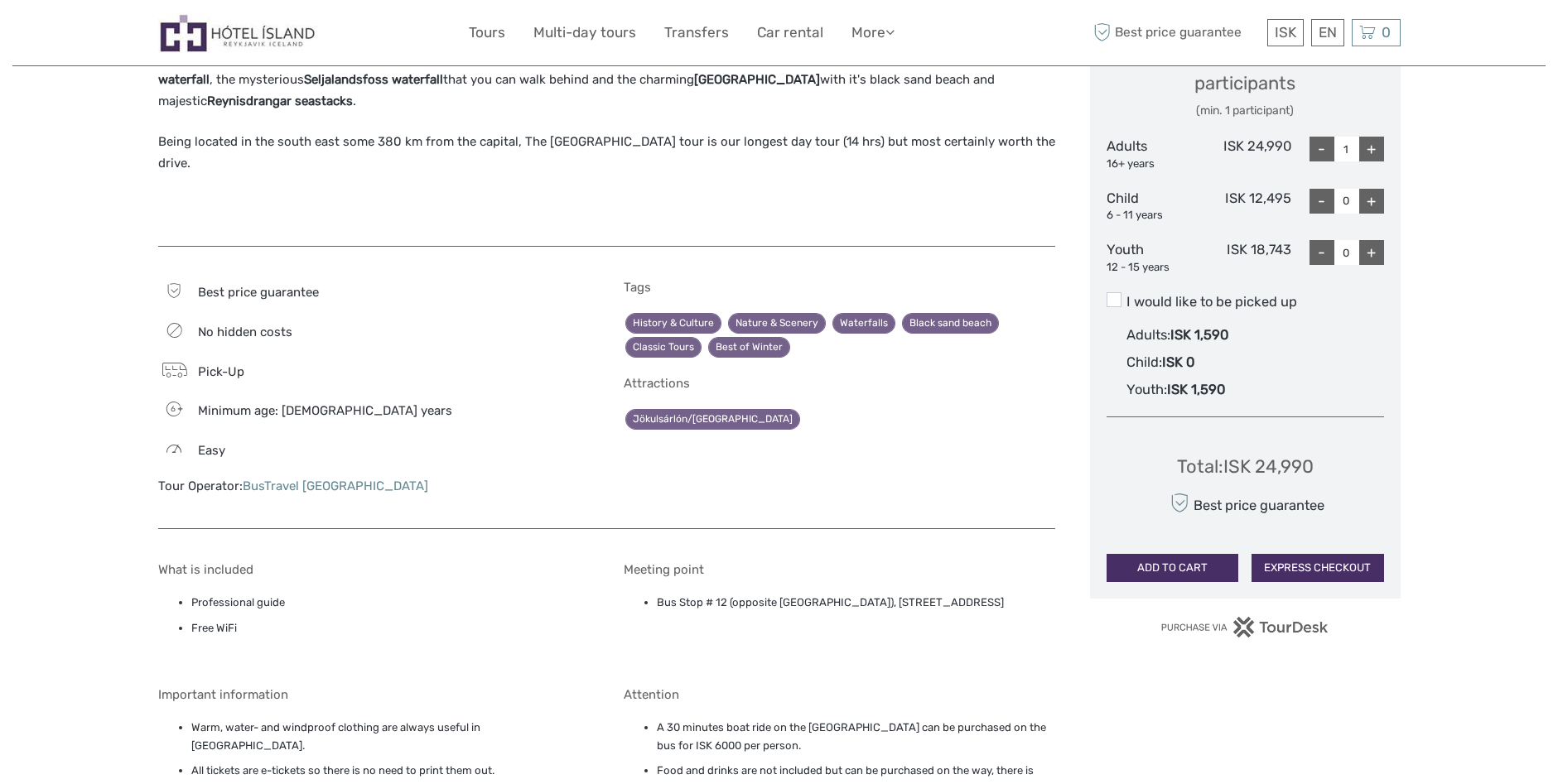
click at [1364, 151] on div "+" at bounding box center [1371, 149] width 25 height 25
type input "2"
click at [1376, 260] on div "+" at bounding box center [1371, 252] width 25 height 25
click at [1373, 260] on div "+" at bounding box center [1371, 252] width 25 height 25
type input "2"
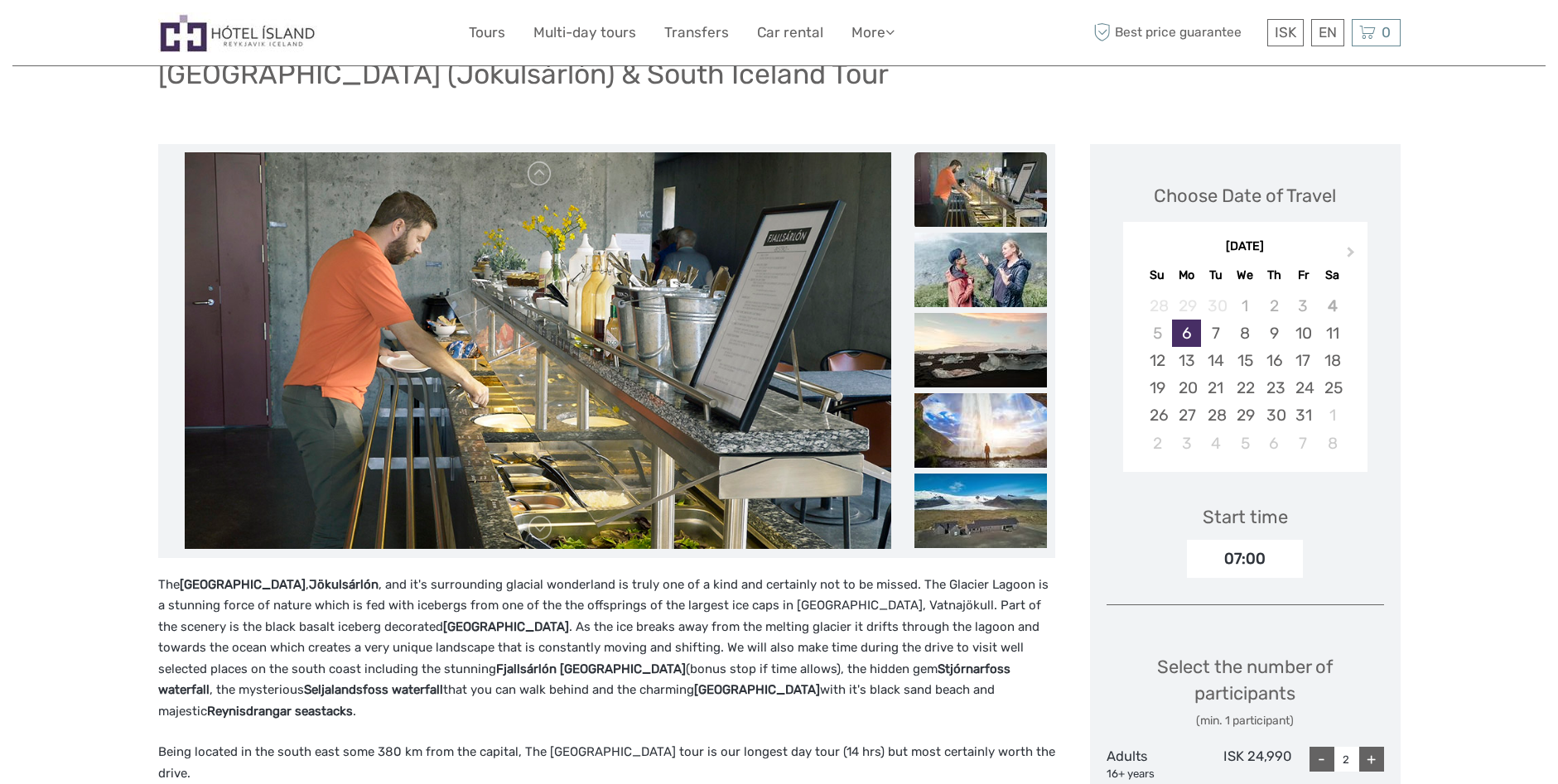
scroll to position [83, 0]
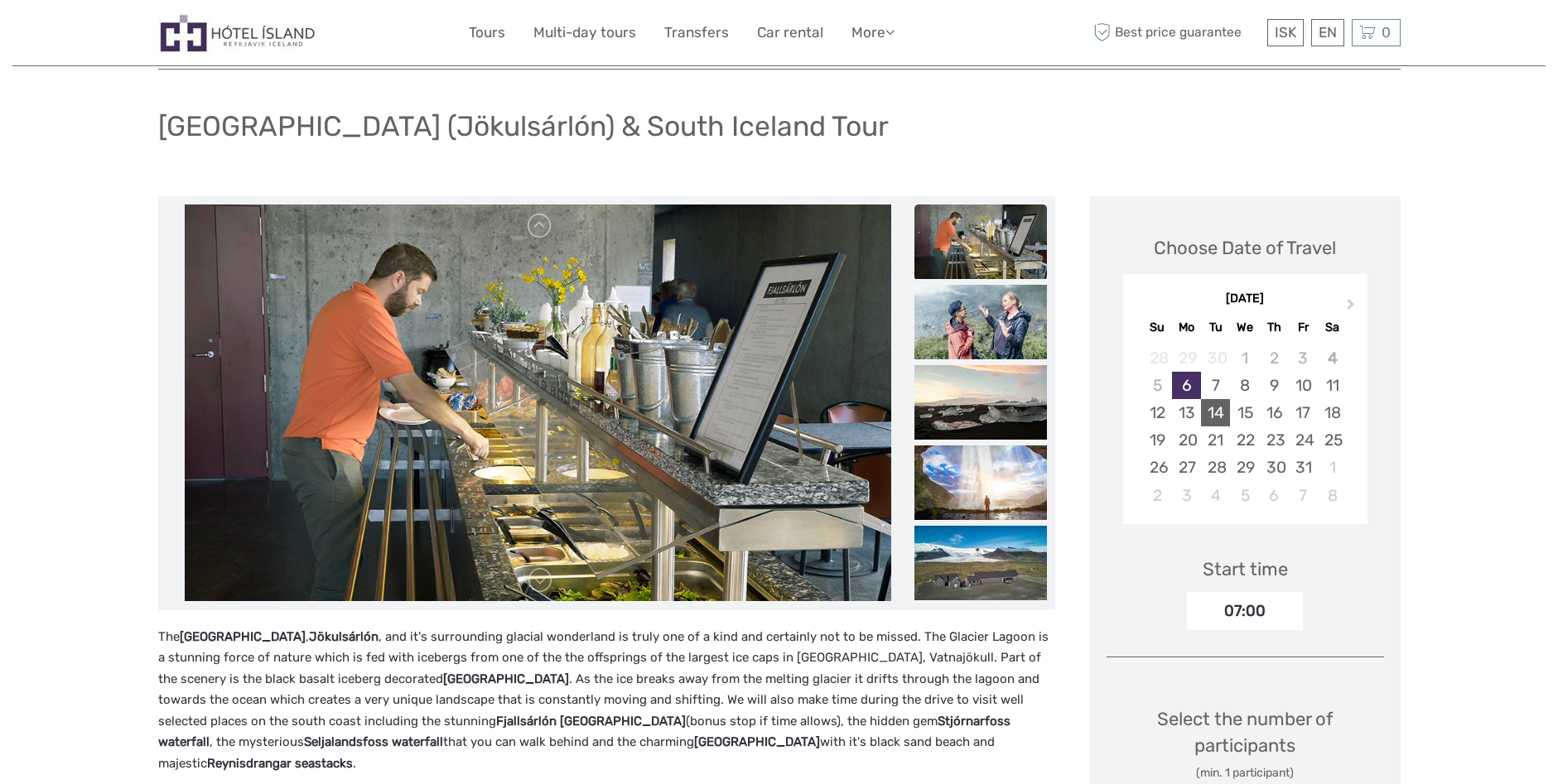
click at [1218, 409] on div "14" at bounding box center [1215, 412] width 29 height 27
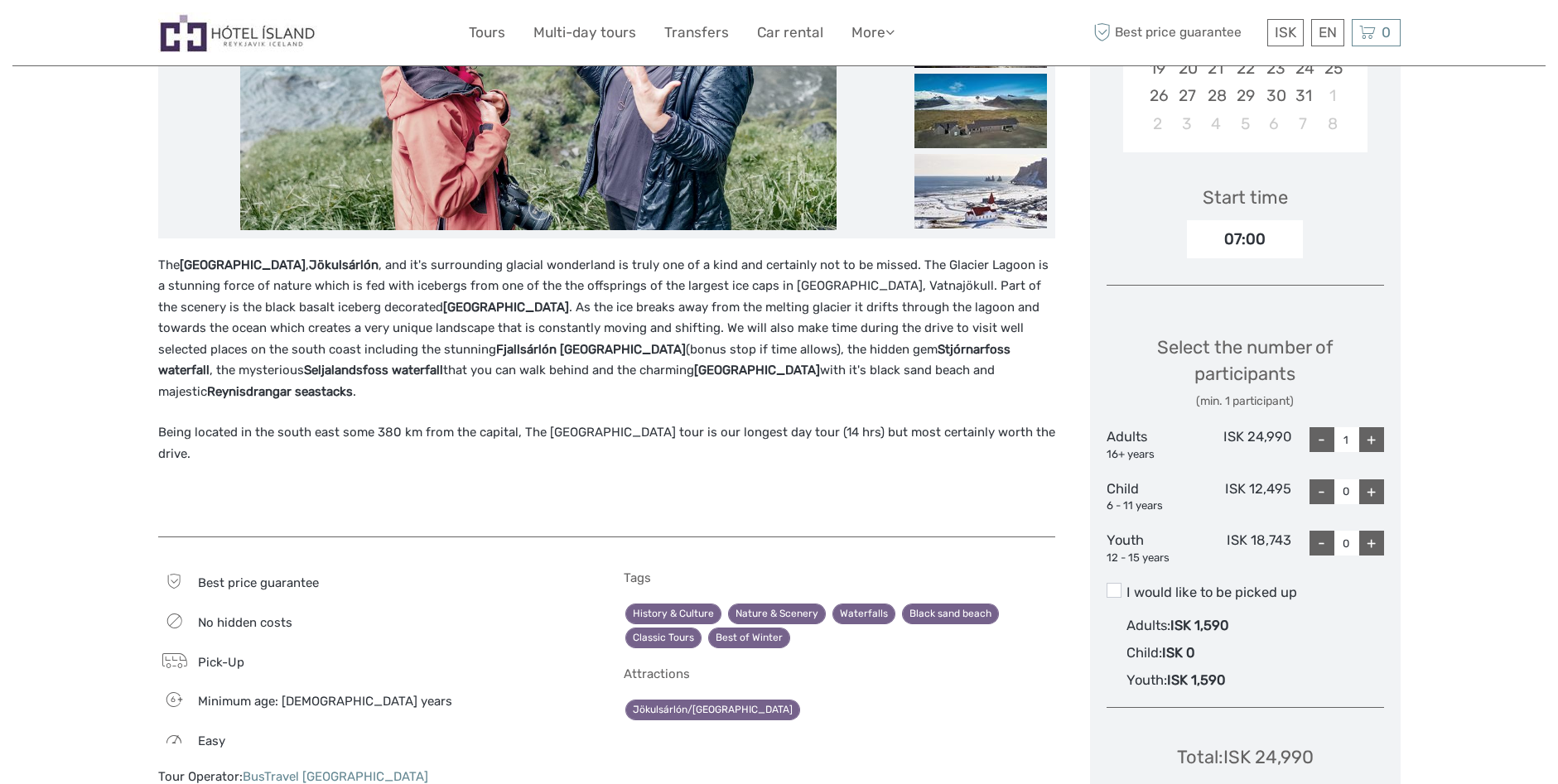
scroll to position [662, 0]
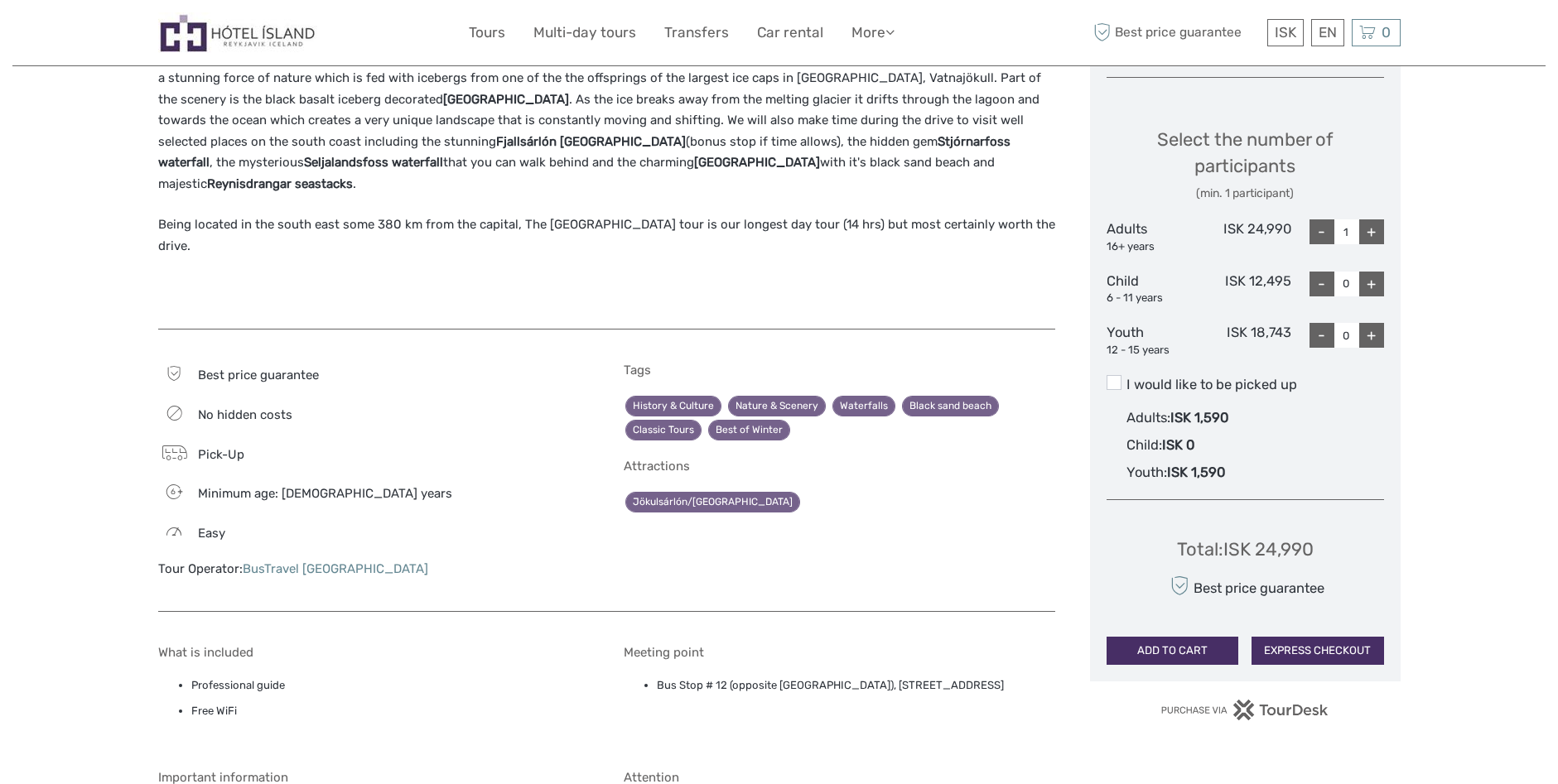
click at [1371, 227] on div "+" at bounding box center [1371, 232] width 25 height 25
type input "2"
click at [1378, 334] on div "+" at bounding box center [1371, 335] width 25 height 25
type input "2"
